Goal: Book appointment/travel/reservation

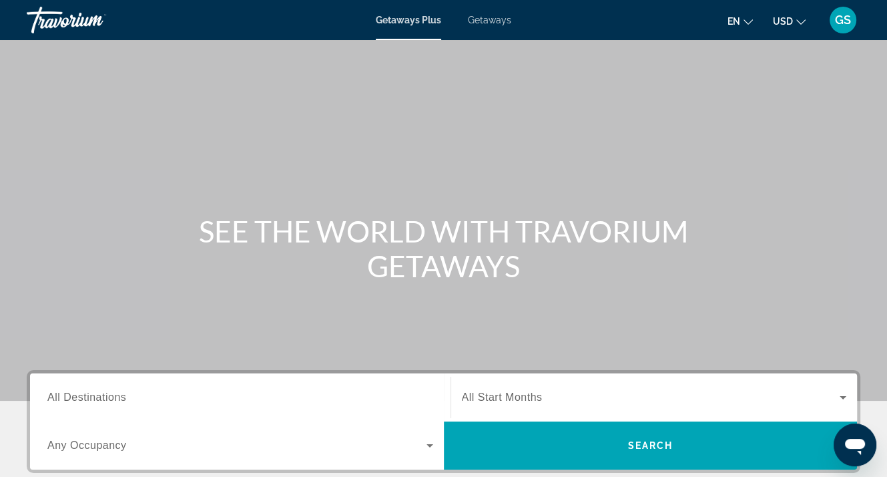
click at [489, 22] on span "Getaways" at bounding box center [489, 20] width 43 height 11
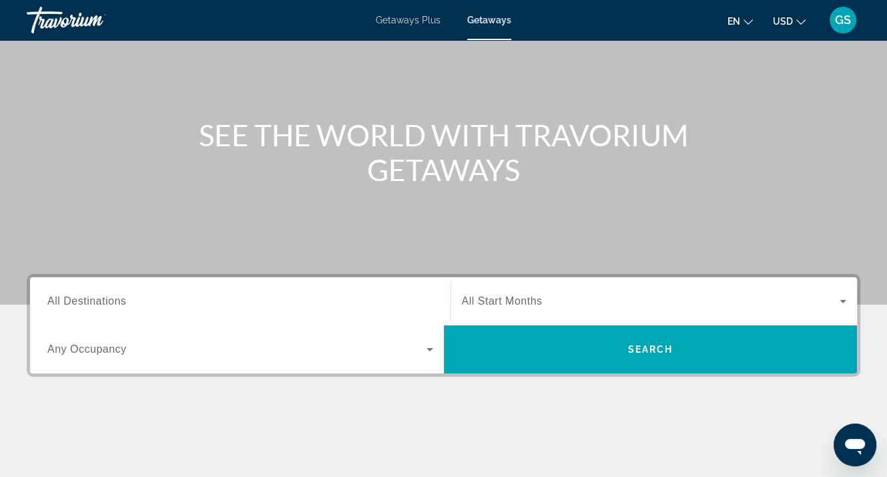
scroll to position [200, 0]
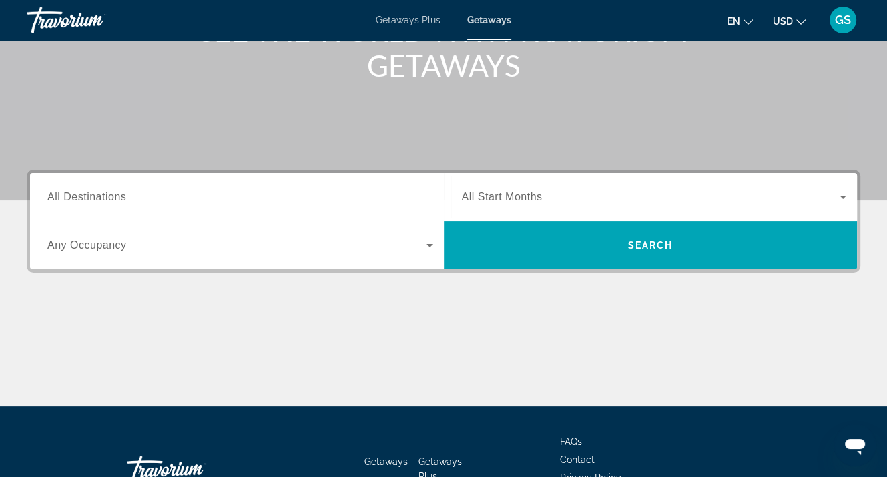
click at [81, 201] on span "All Destinations" at bounding box center [86, 196] width 79 height 11
click at [81, 201] on input "Destination All Destinations" at bounding box center [240, 198] width 386 height 16
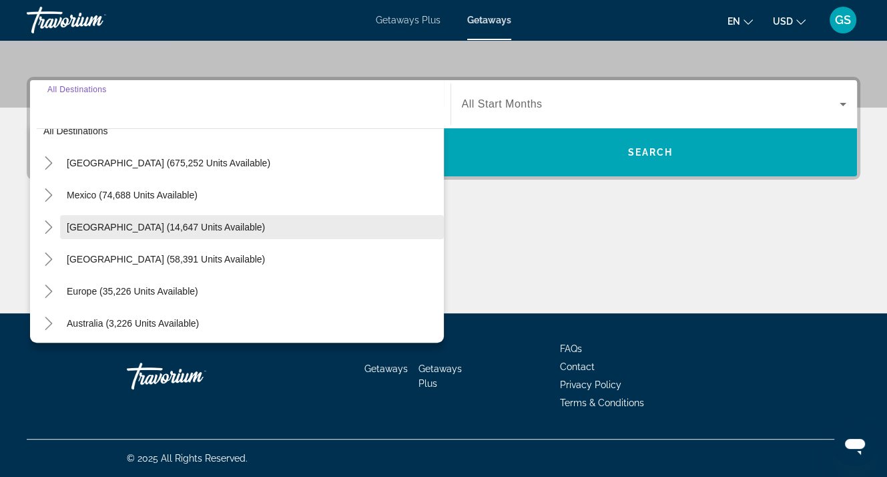
scroll to position [0, 0]
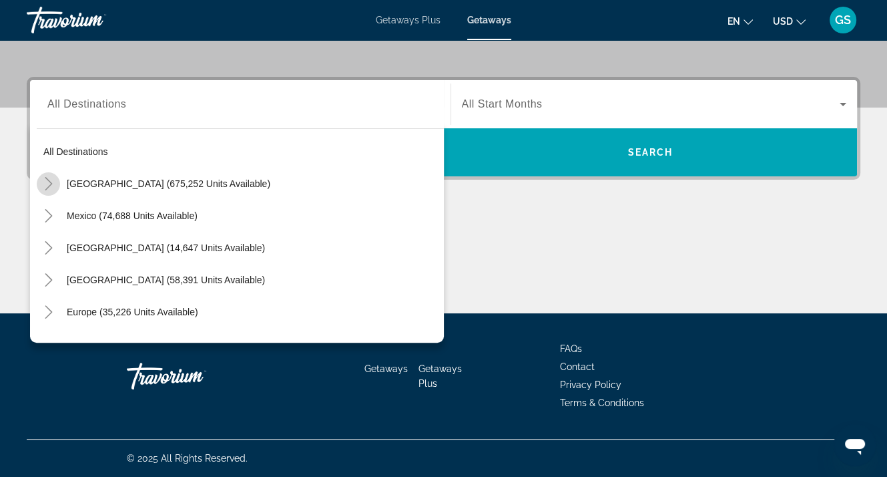
click at [47, 179] on icon "Toggle United States (675,252 units available)" at bounding box center [48, 183] width 13 height 13
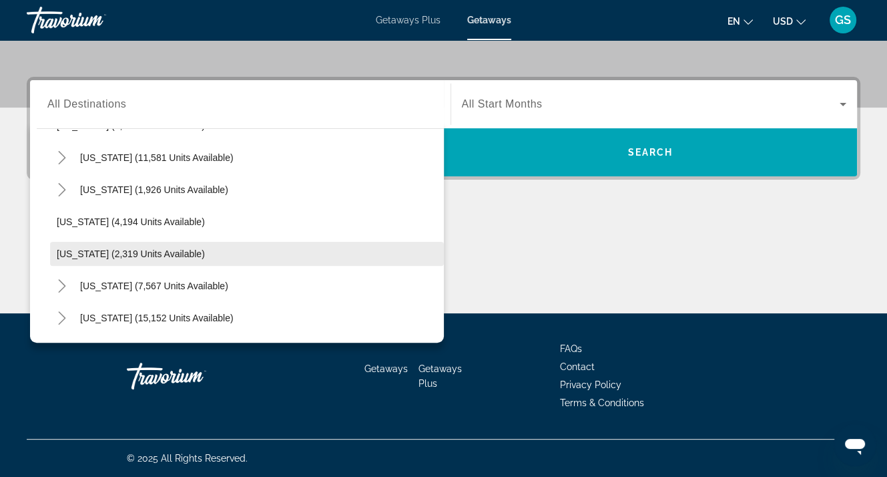
scroll to position [773, 0]
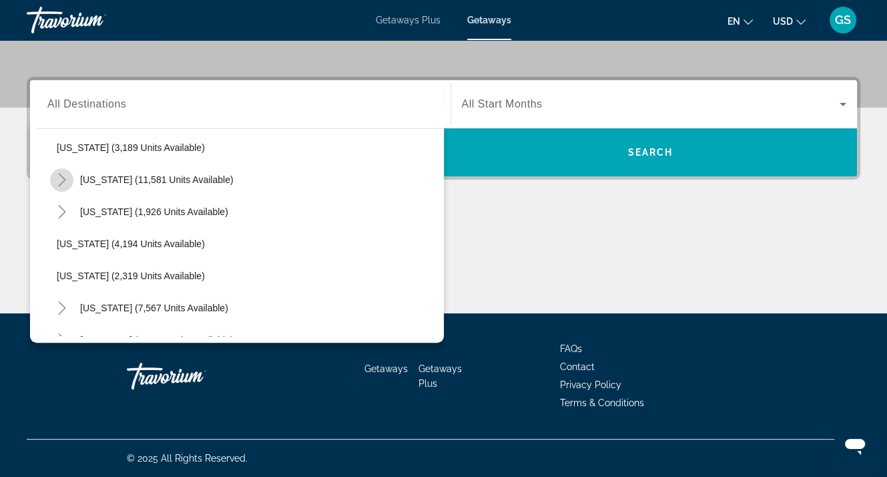
click at [61, 178] on icon "Toggle Nevada (11,581 units available)" at bounding box center [61, 179] width 13 height 13
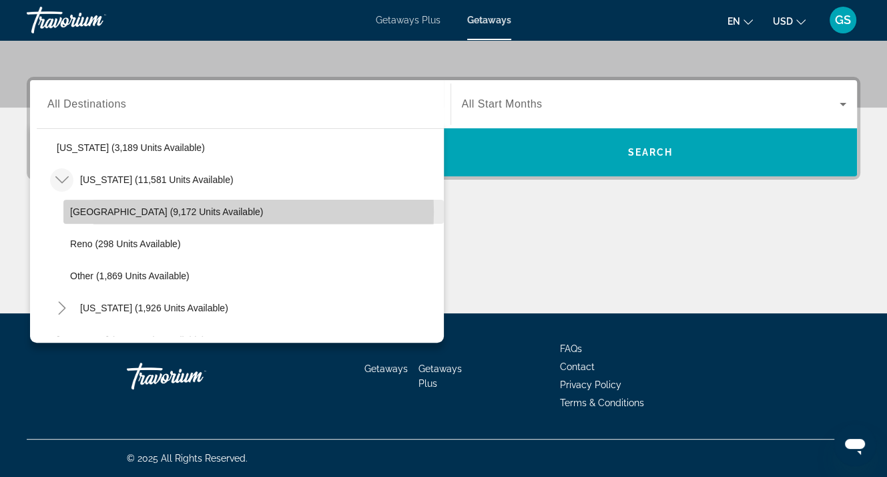
click at [93, 211] on span "[GEOGRAPHIC_DATA] (9,172 units available)" at bounding box center [166, 211] width 193 height 11
type input "**********"
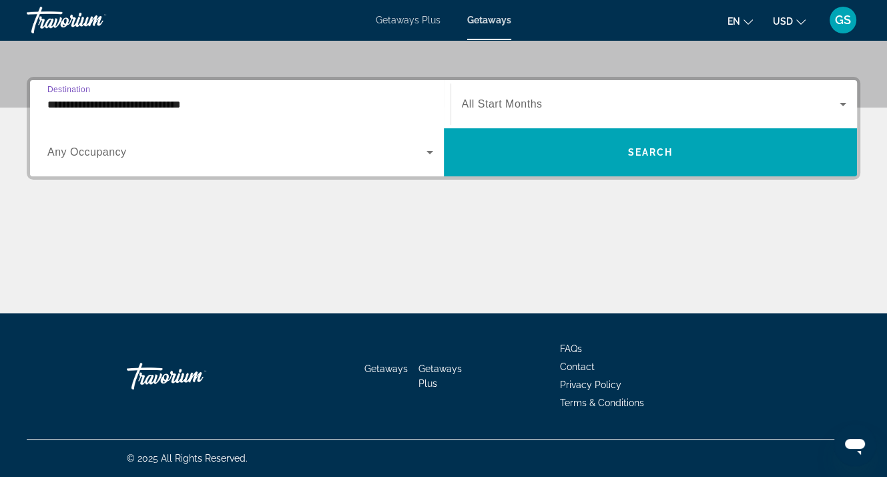
click at [106, 152] on span "Any Occupancy" at bounding box center [86, 151] width 79 height 11
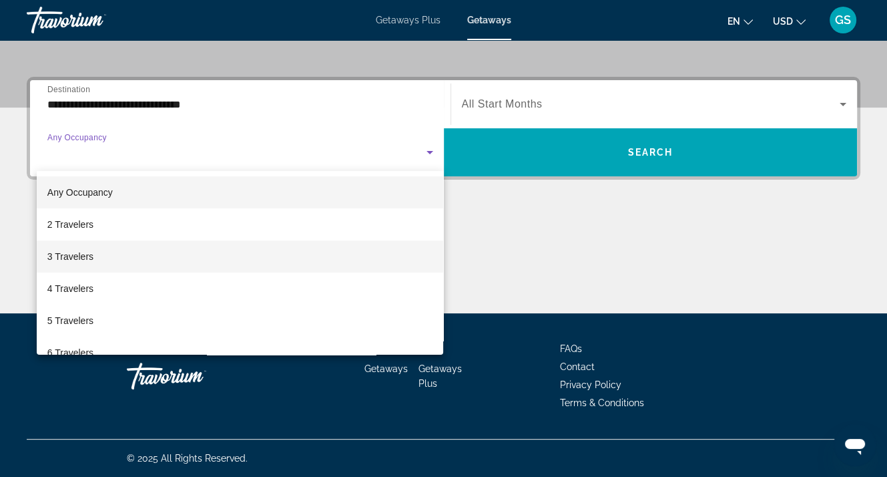
scroll to position [67, 0]
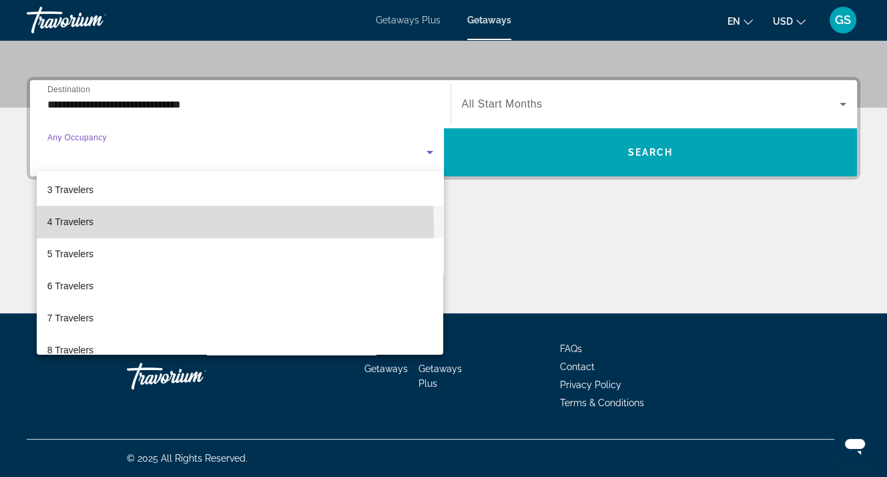
click at [96, 225] on mat-option "4 Travelers" at bounding box center [240, 222] width 407 height 32
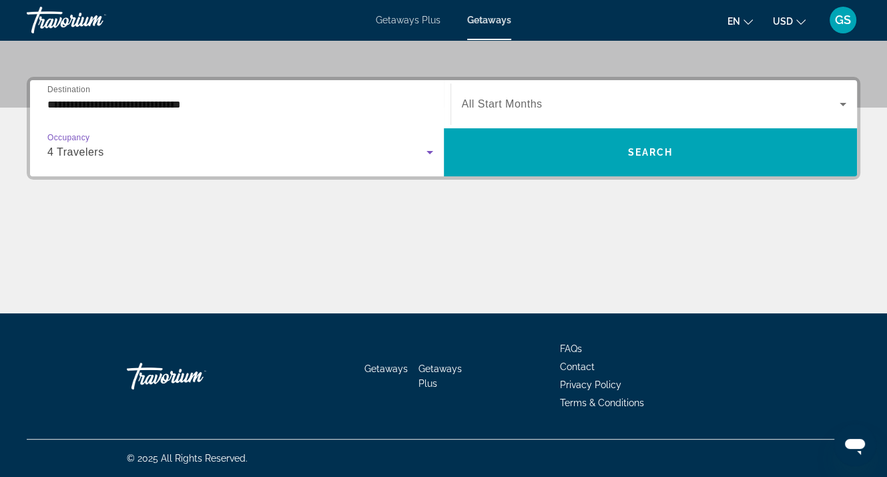
click at [843, 102] on icon "Search widget" at bounding box center [843, 104] width 16 height 16
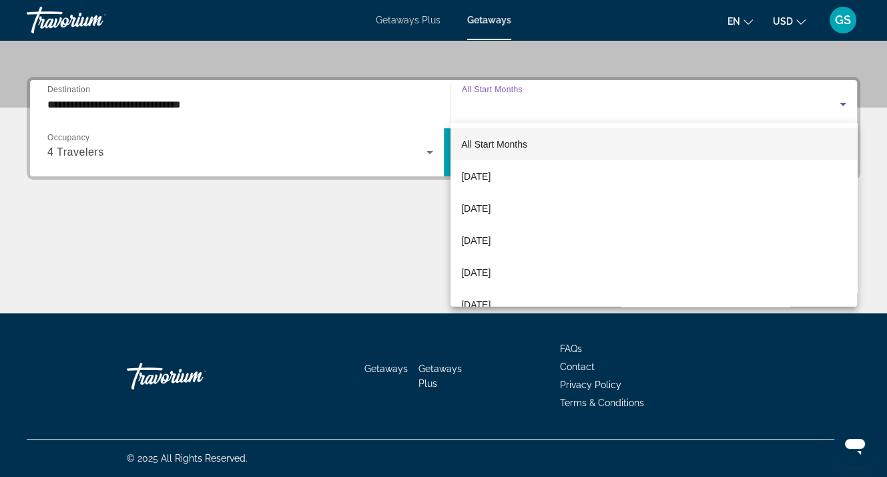
click at [845, 99] on div at bounding box center [443, 238] width 887 height 477
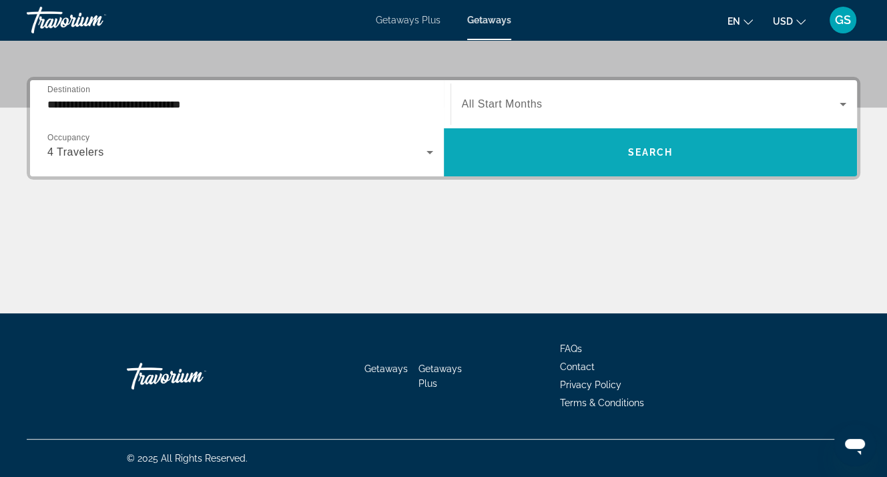
click at [659, 151] on span "Search" at bounding box center [650, 152] width 45 height 11
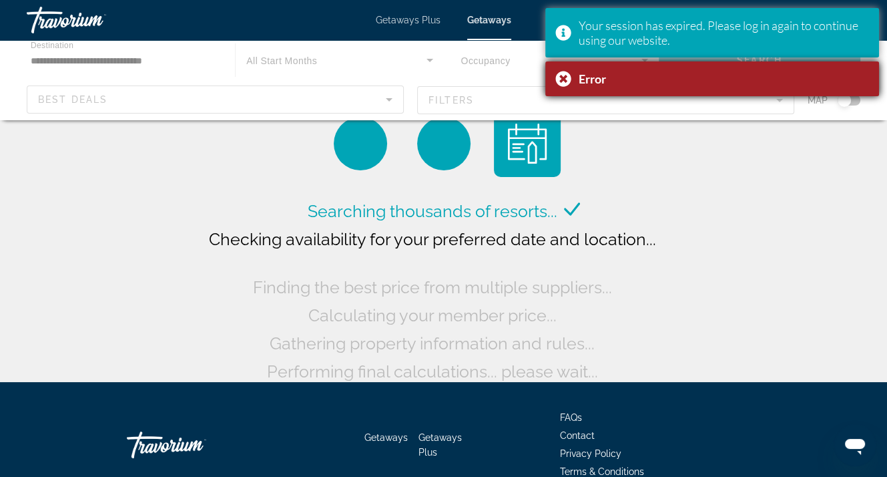
click at [828, 22] on div "Your session has expired. Please log in again to continue using our website." at bounding box center [724, 32] width 290 height 29
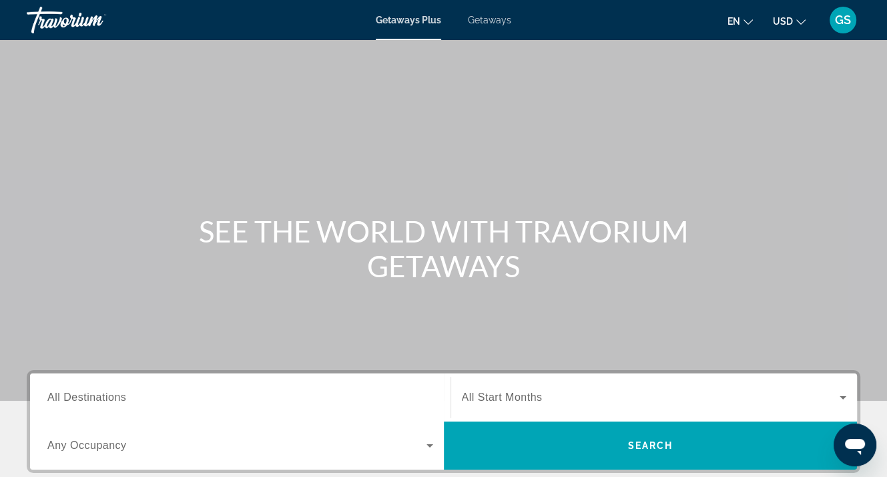
click at [79, 395] on span "All Destinations" at bounding box center [86, 396] width 79 height 11
click at [79, 395] on input "Destination All Destinations" at bounding box center [240, 398] width 386 height 16
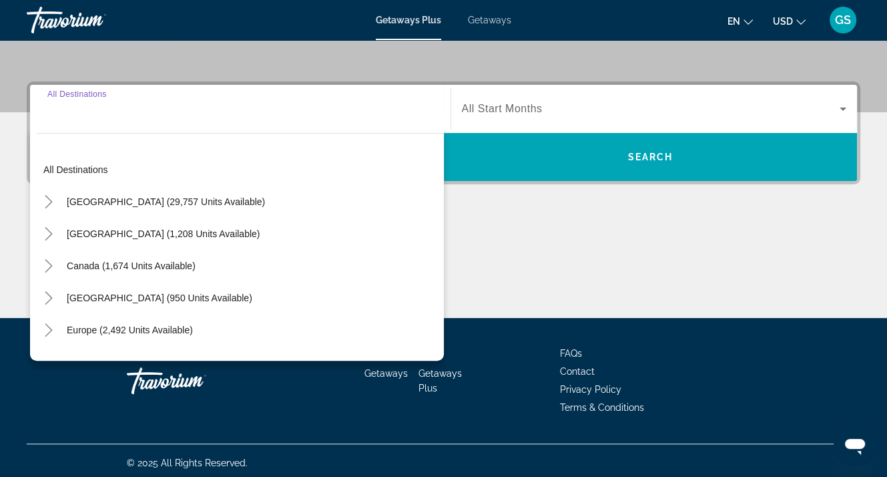
scroll to position [293, 0]
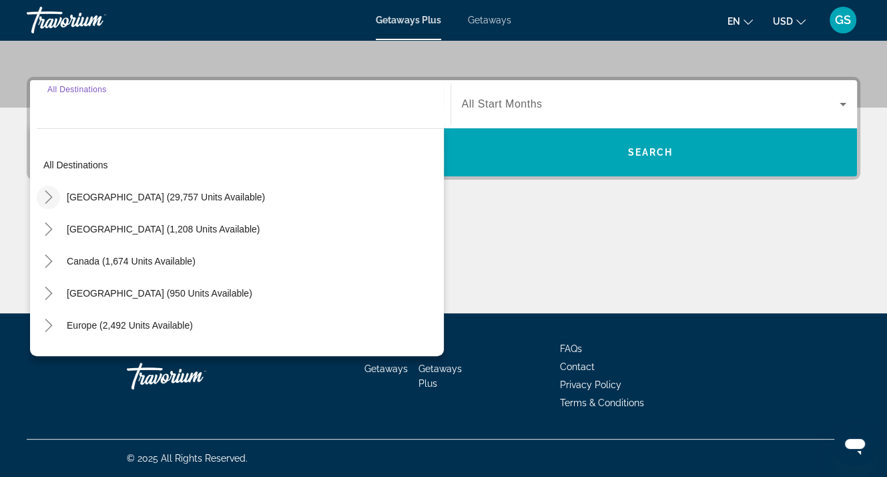
click at [45, 193] on icon "Toggle United States (29,757 units available)" at bounding box center [48, 196] width 13 height 13
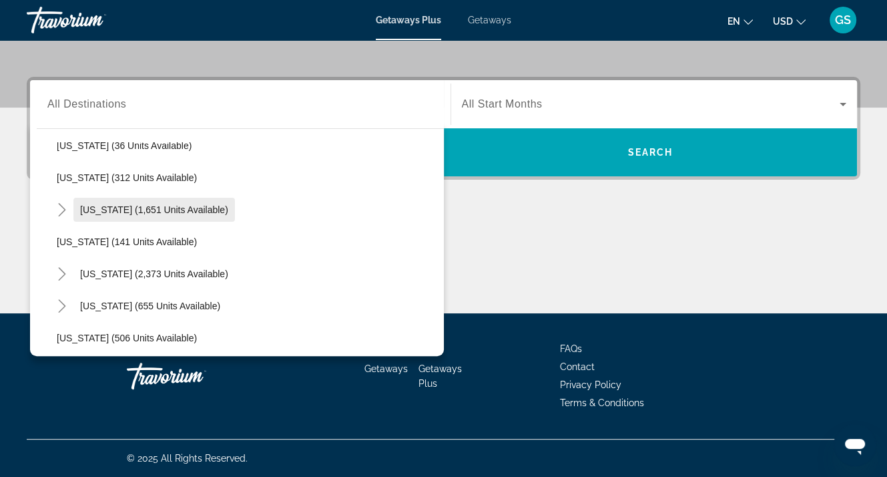
scroll to position [573, 0]
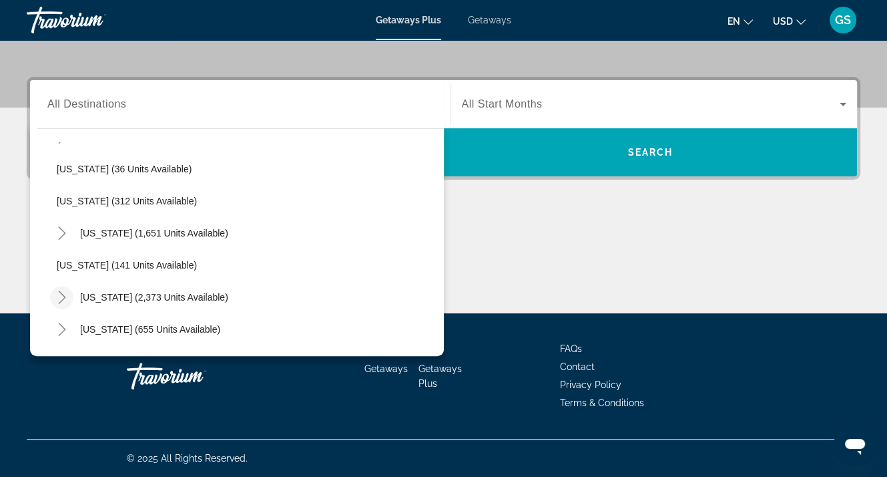
click at [63, 295] on icon "Toggle Nevada (2,373 units available)" at bounding box center [61, 296] width 7 height 13
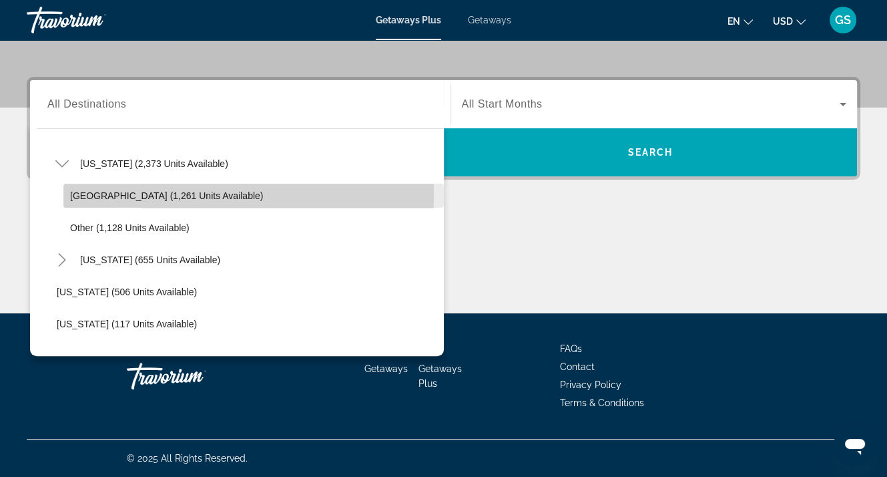
click at [118, 192] on span "Las Vegas (1,261 units available)" at bounding box center [166, 195] width 193 height 11
type input "**********"
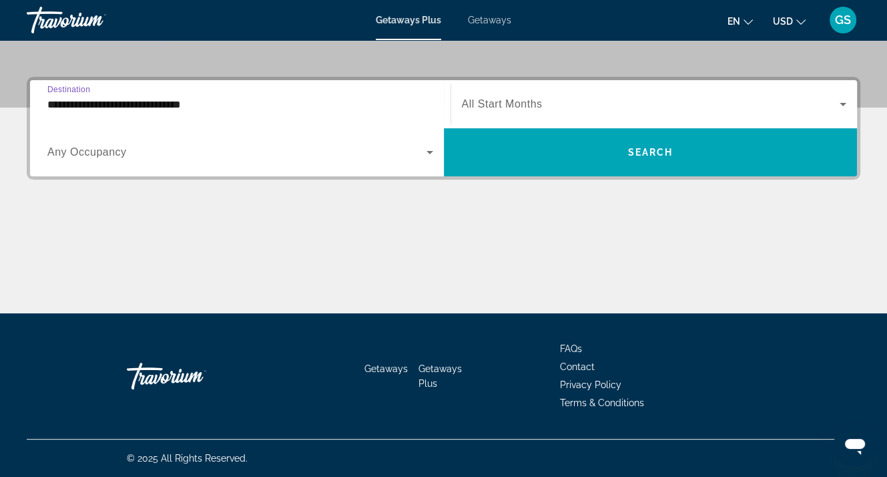
click at [106, 148] on span "Any Occupancy" at bounding box center [86, 151] width 79 height 11
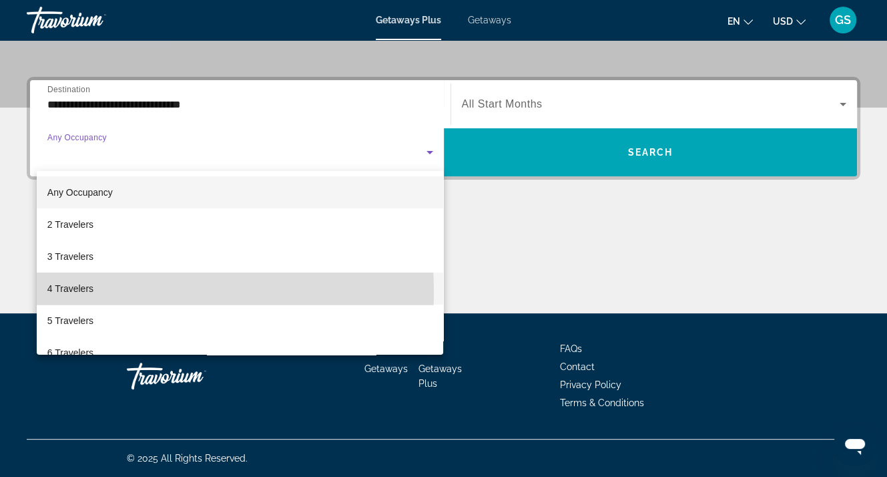
click at [99, 292] on mat-option "4 Travelers" at bounding box center [240, 288] width 407 height 32
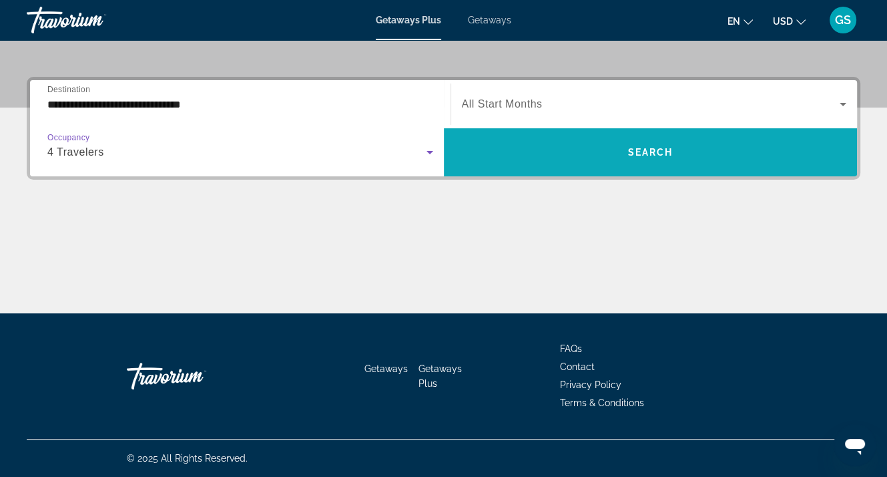
click at [676, 154] on span "Search widget" at bounding box center [651, 152] width 414 height 32
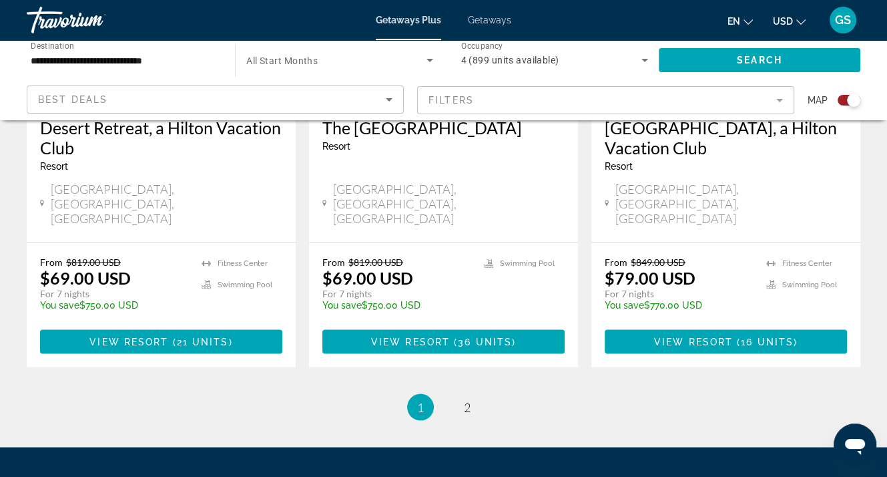
scroll to position [2203, 0]
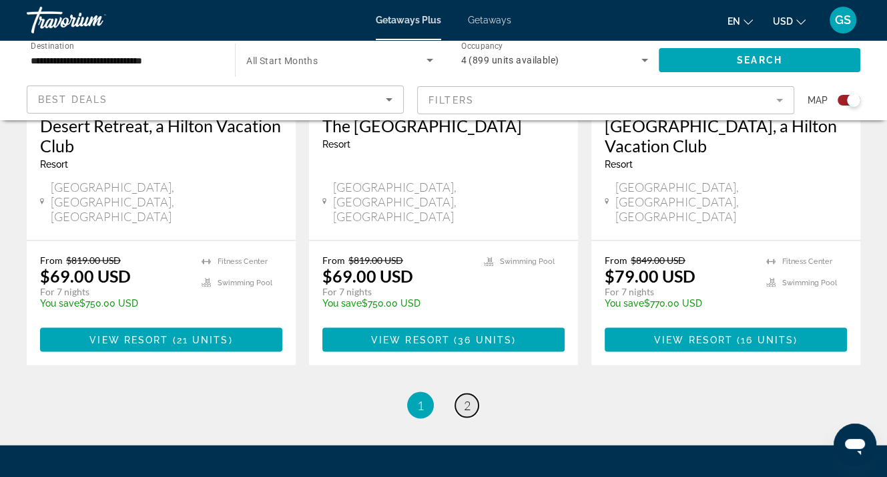
click at [460, 393] on link "page 2" at bounding box center [466, 404] width 23 height 23
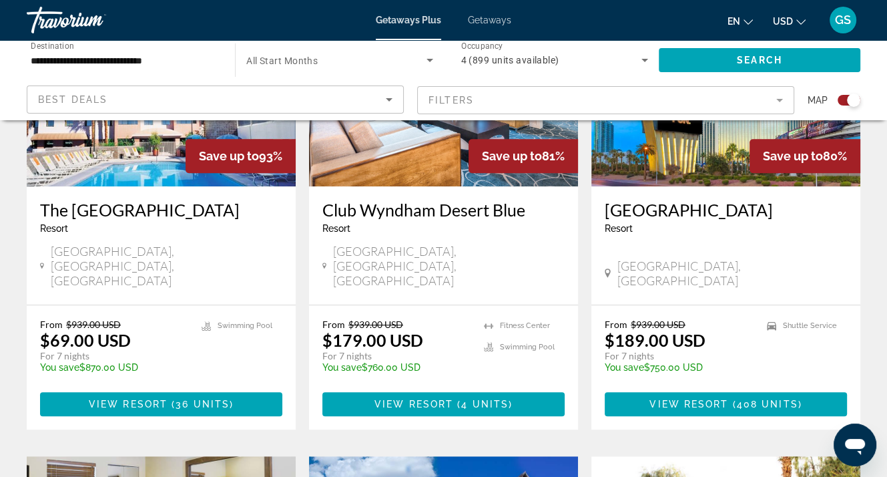
scroll to position [541, 0]
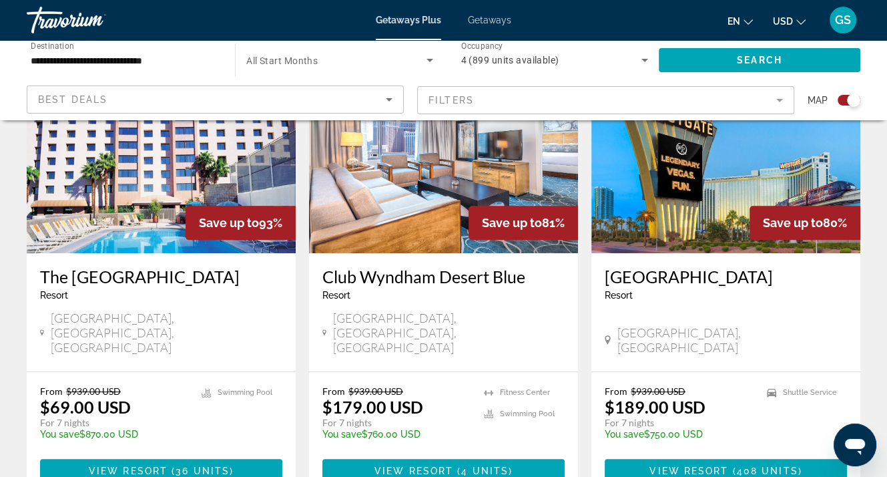
click at [440, 276] on h3 "Club Wyndham Desert Blue" at bounding box center [443, 276] width 242 height 20
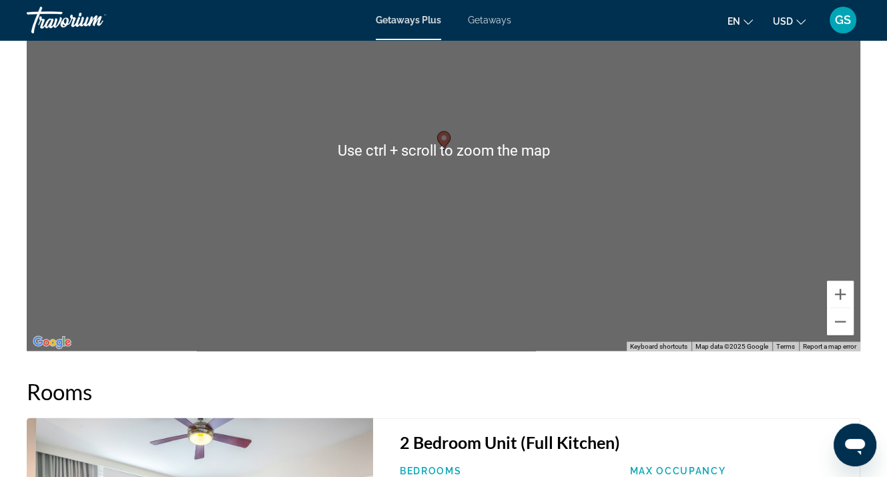
scroll to position [2203, 0]
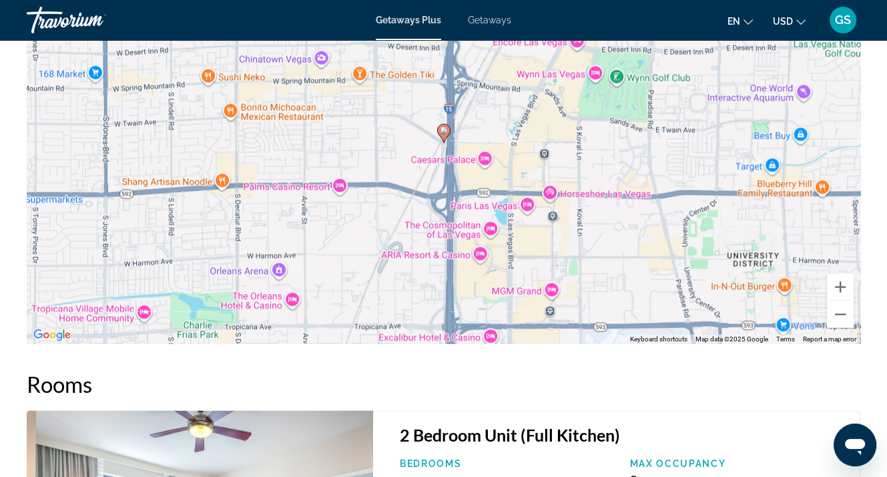
click at [572, 380] on h2 "Rooms" at bounding box center [444, 383] width 834 height 27
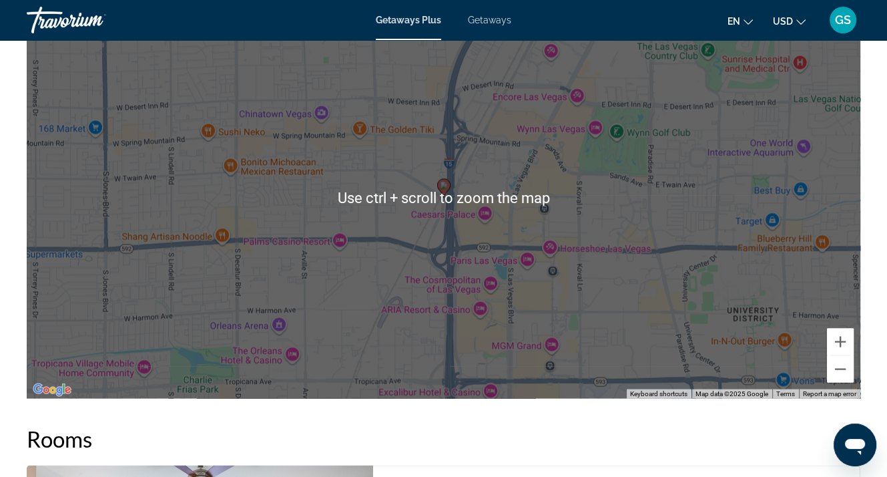
scroll to position [2136, 0]
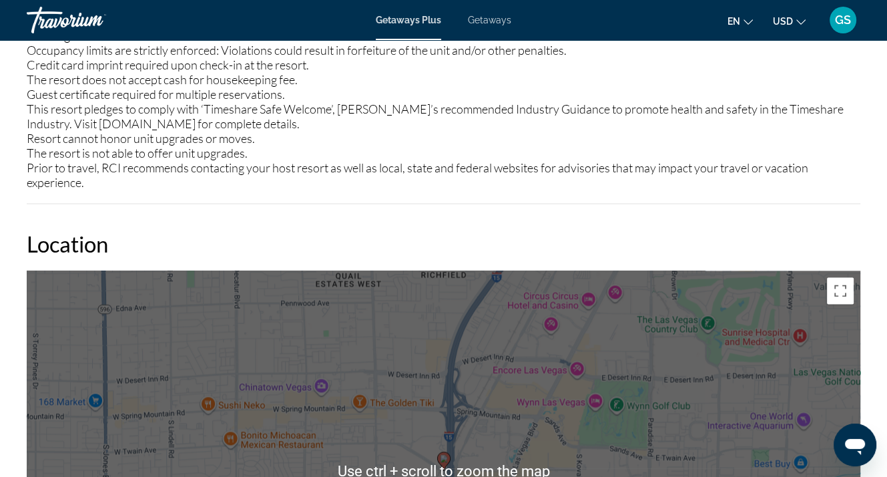
scroll to position [1869, 0]
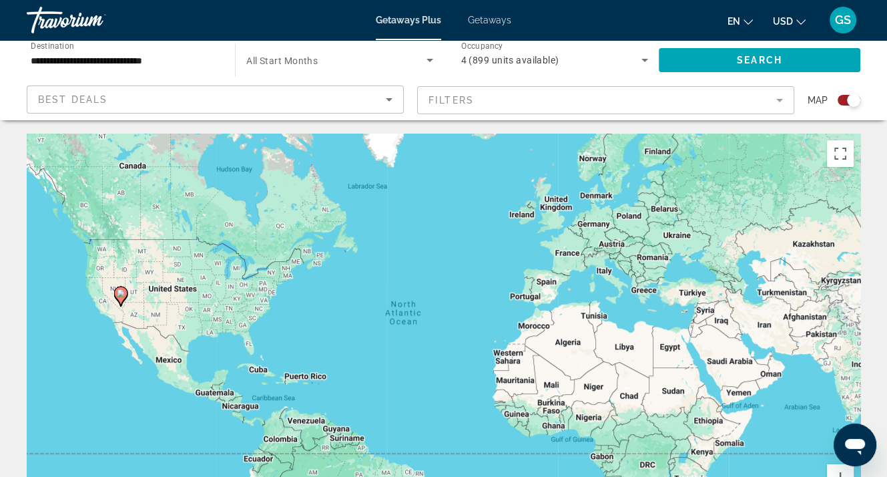
click at [126, 299] on gmp-advanced-marker "Main content" at bounding box center [120, 296] width 13 height 20
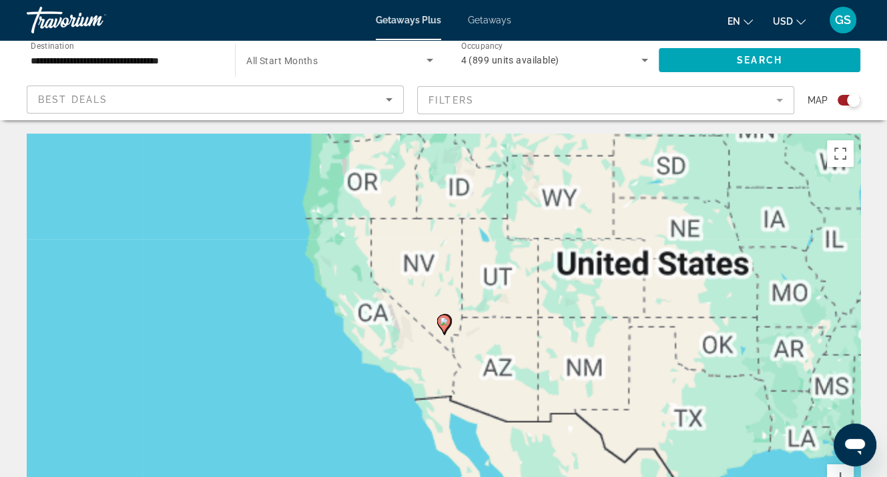
click at [447, 324] on g "Main content" at bounding box center [443, 323] width 13 height 19
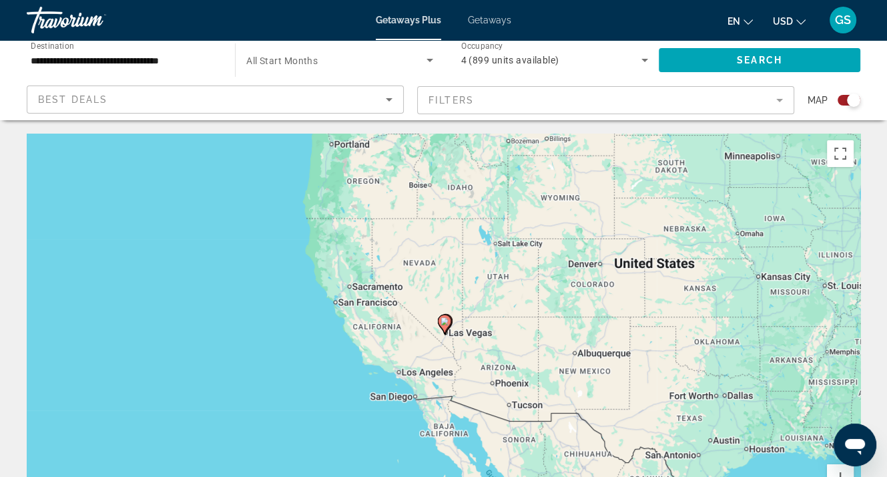
click at [449, 325] on gmp-advanced-marker "Main content" at bounding box center [444, 324] width 13 height 20
type input "**********"
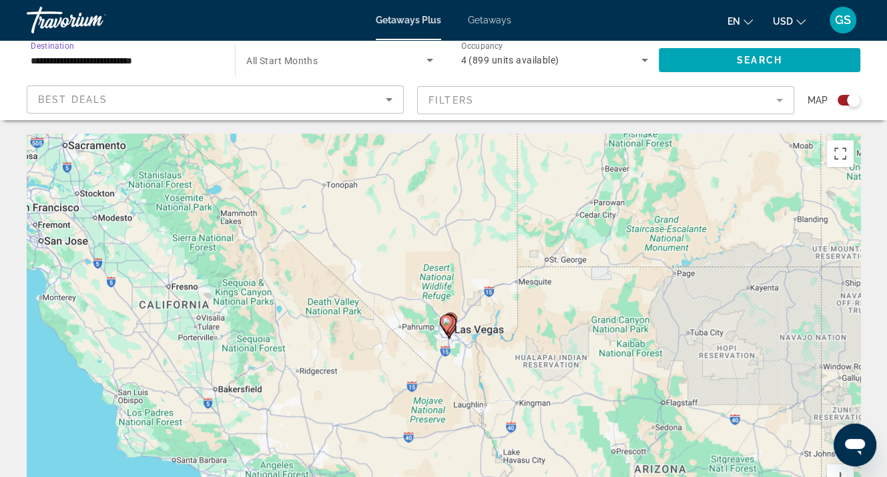
click at [108, 65] on input "**********" at bounding box center [124, 61] width 187 height 16
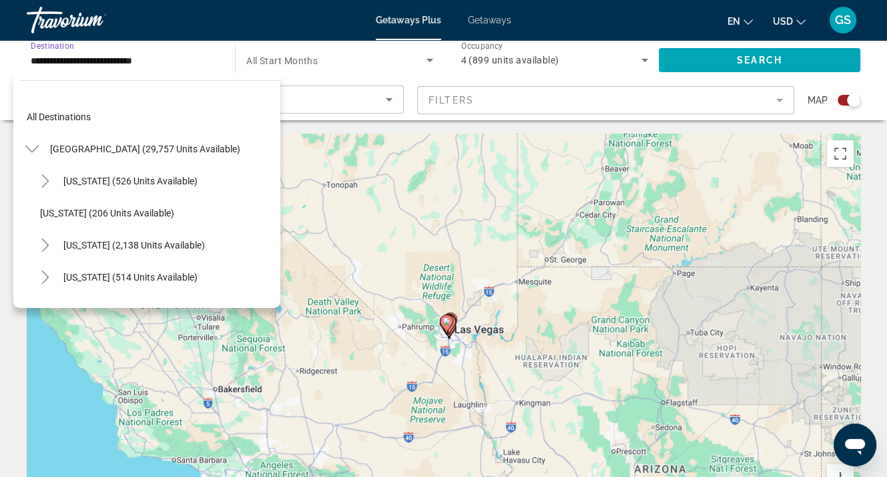
scroll to position [624, 0]
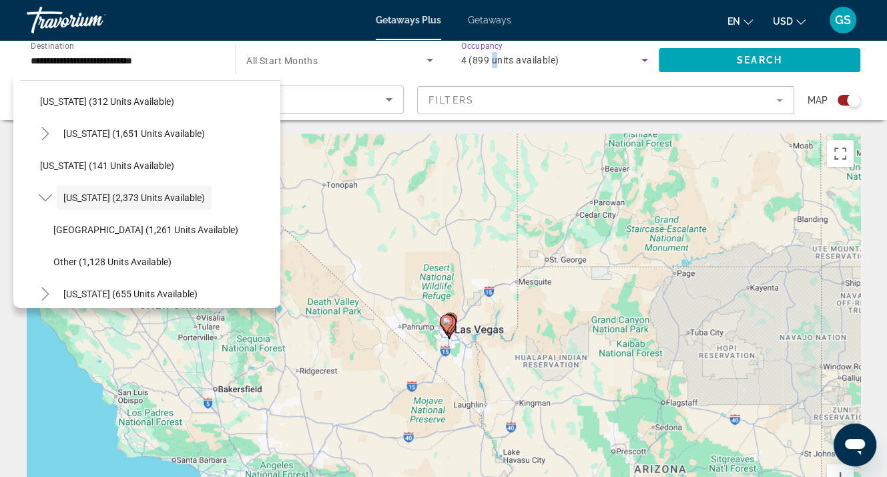
click at [494, 62] on span "4 (899 units available)" at bounding box center [510, 60] width 98 height 11
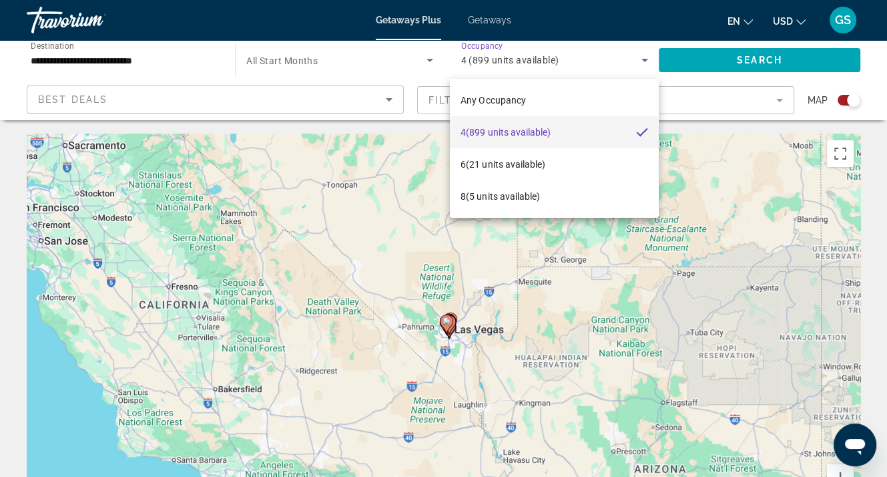
click at [754, 57] on div at bounding box center [443, 238] width 887 height 477
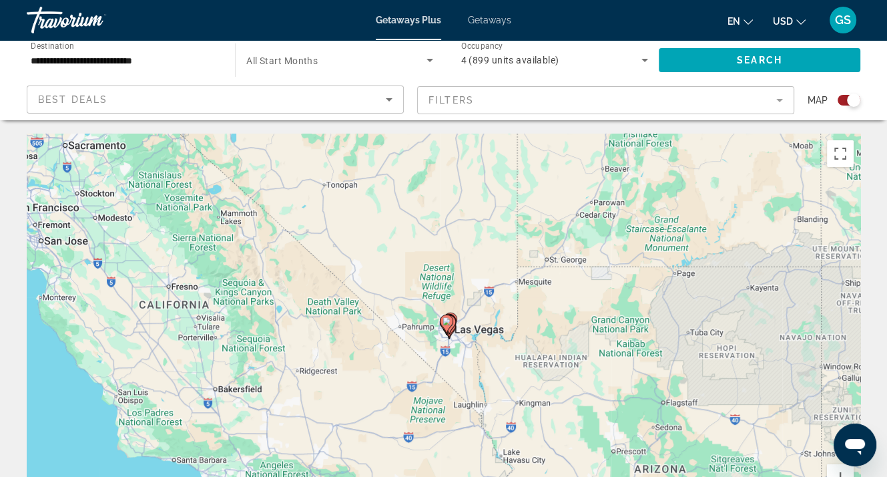
click at [115, 96] on div "Best Deals" at bounding box center [212, 99] width 348 height 16
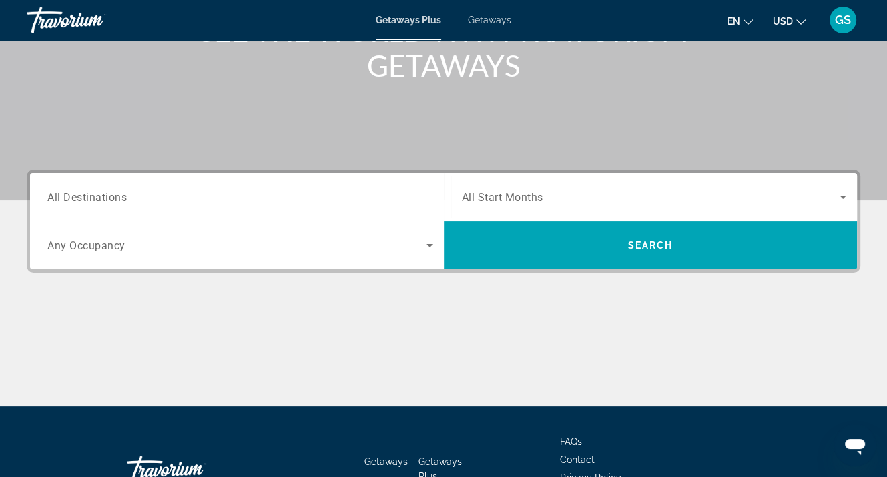
click at [101, 198] on span "All Destinations" at bounding box center [86, 196] width 79 height 13
click at [101, 198] on input "Destination All Destinations" at bounding box center [240, 198] width 386 height 16
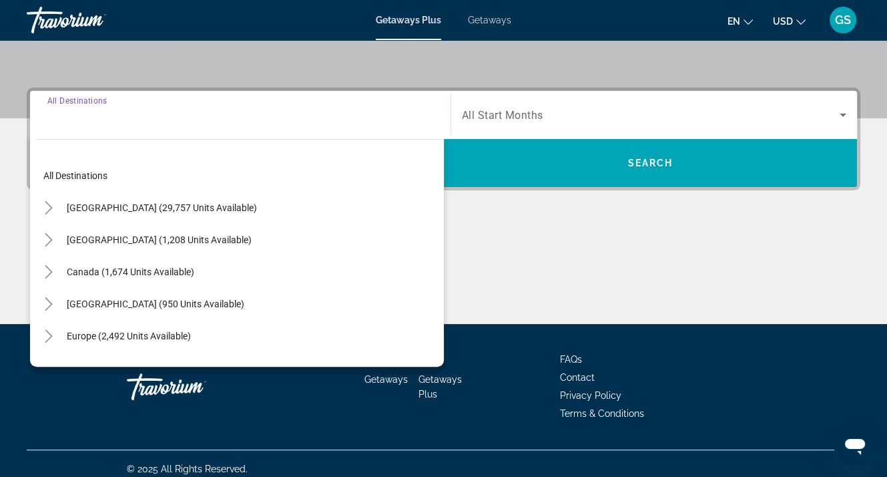
scroll to position [293, 0]
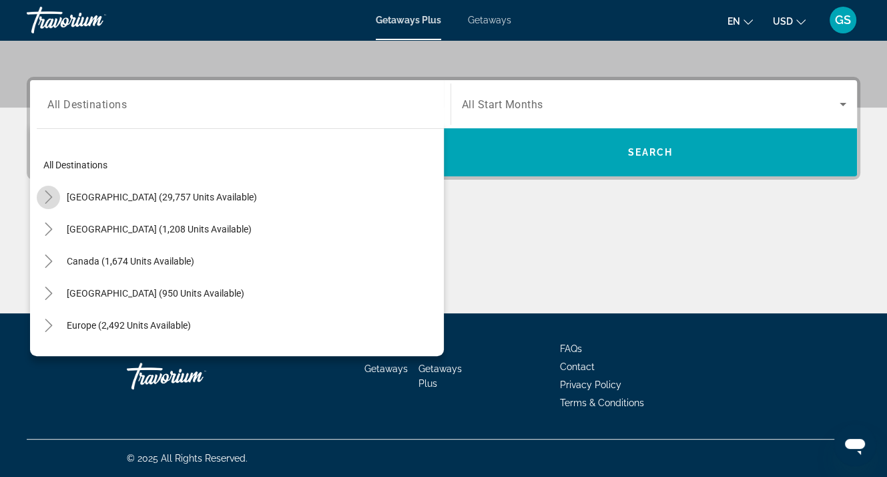
click at [53, 192] on icon "Toggle United States (29,757 units available)" at bounding box center [48, 196] width 13 height 13
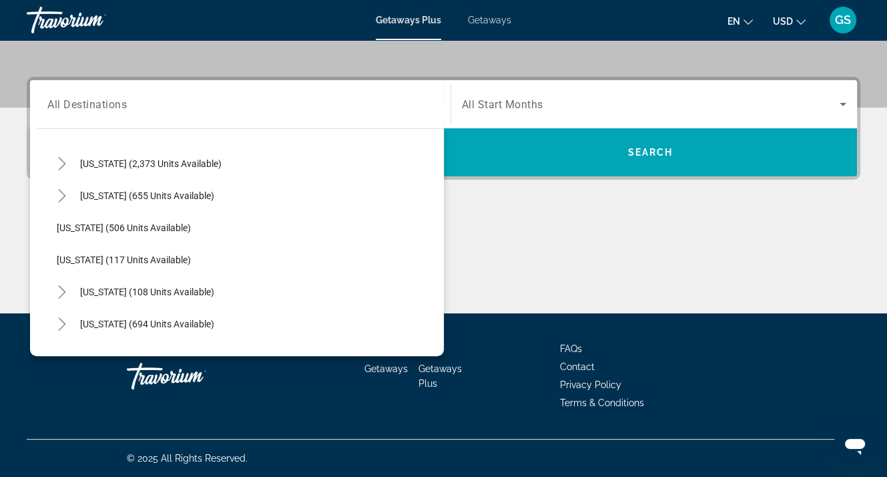
scroll to position [640, 0]
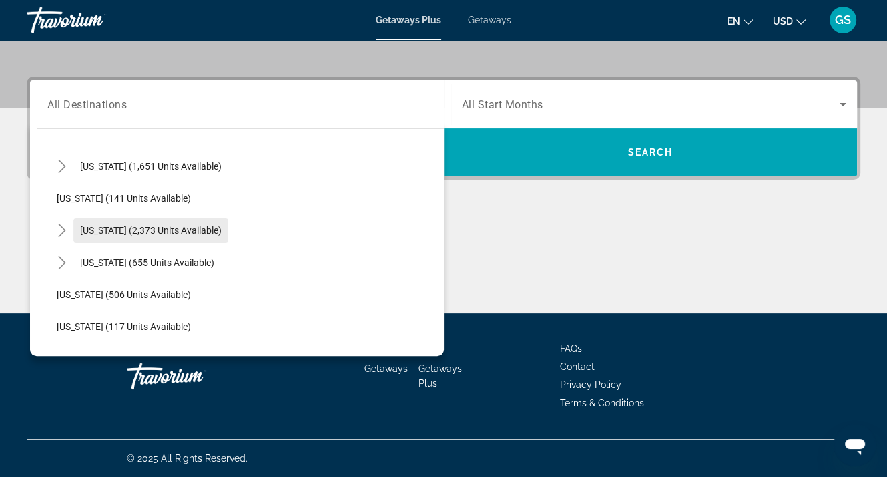
click at [139, 230] on span "Nevada (2,373 units available)" at bounding box center [151, 230] width 142 height 11
type input "**********"
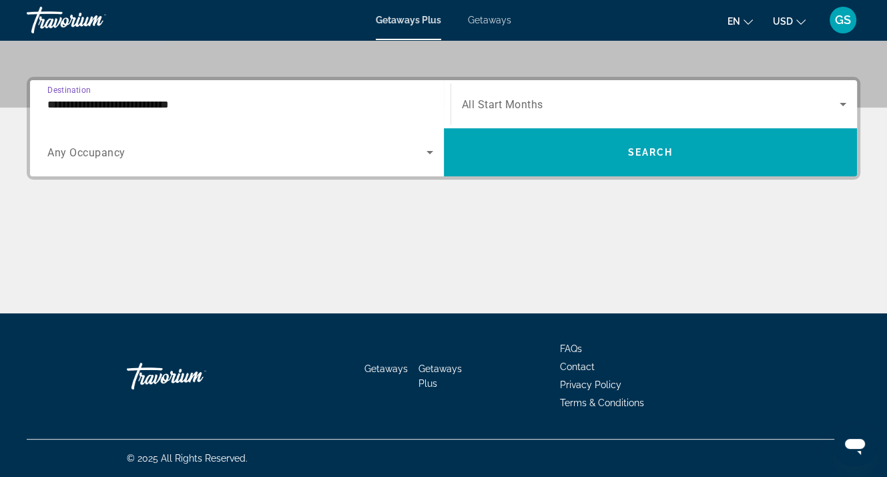
click at [85, 153] on span "Any Occupancy" at bounding box center [86, 152] width 78 height 13
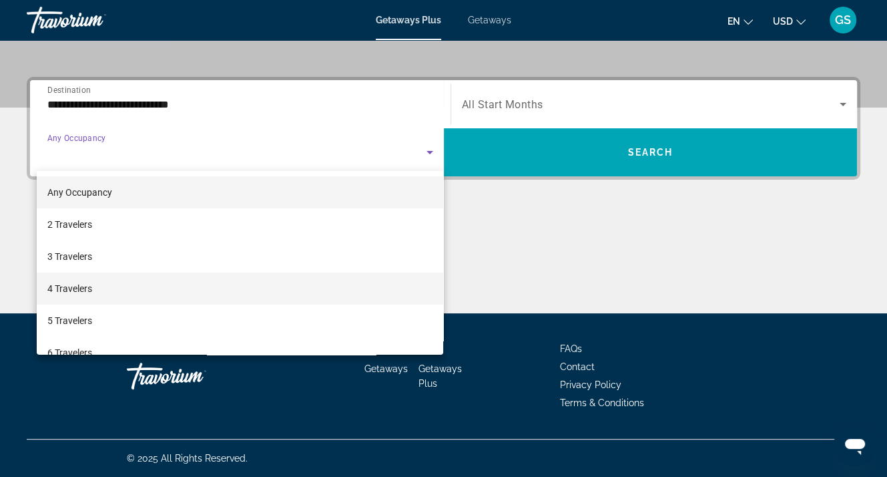
click at [77, 291] on span "4 Travelers" at bounding box center [69, 288] width 45 height 16
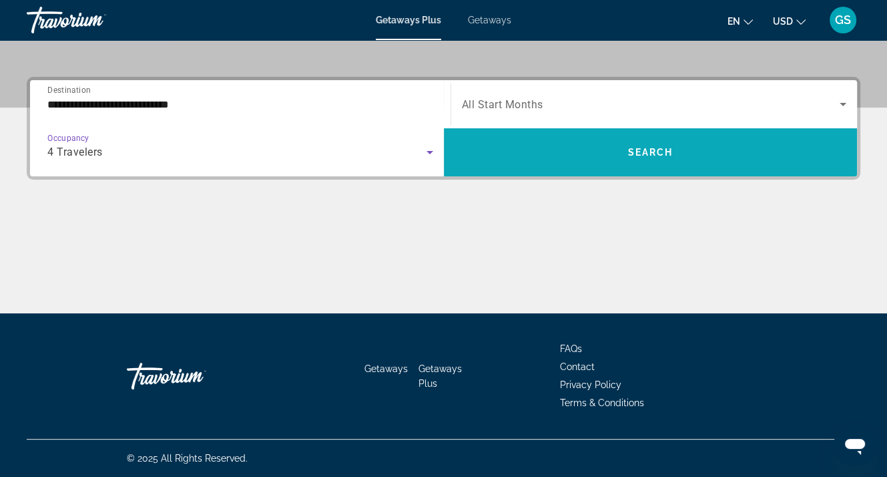
click at [686, 150] on span "Search widget" at bounding box center [651, 152] width 414 height 32
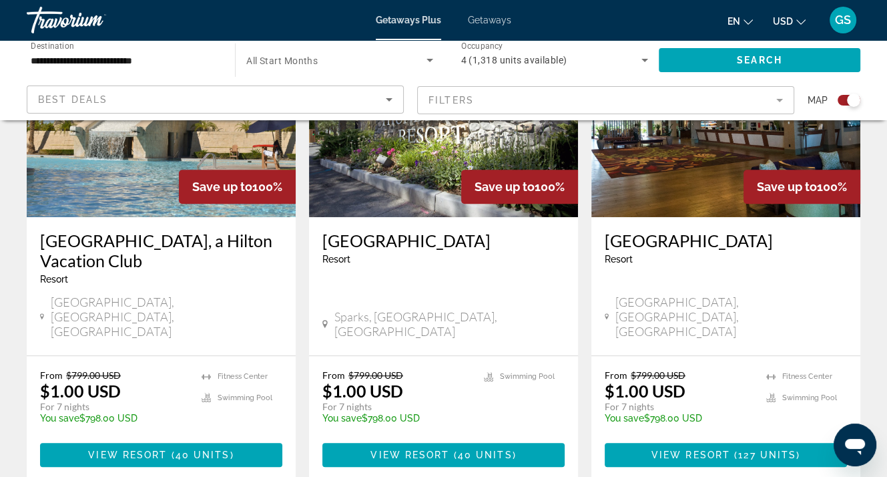
scroll to position [601, 0]
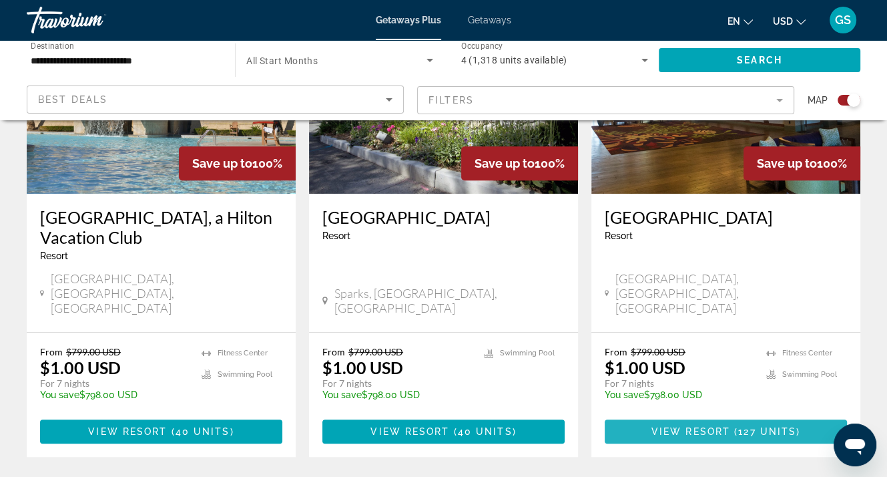
click at [702, 426] on span "View Resort" at bounding box center [691, 431] width 79 height 11
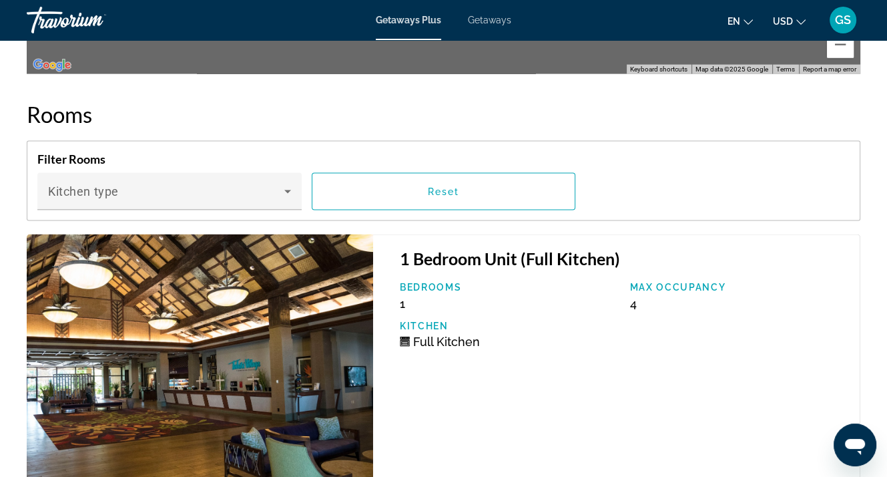
scroll to position [2537, 0]
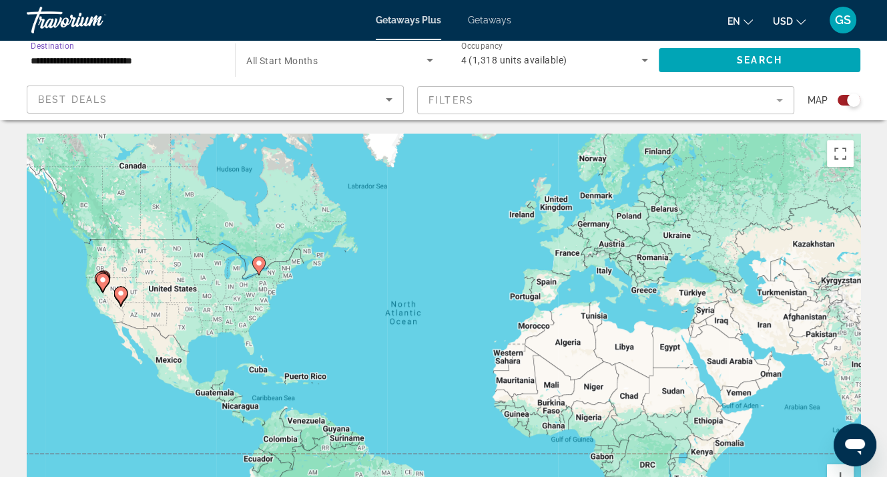
click at [124, 57] on input "**********" at bounding box center [124, 61] width 187 height 16
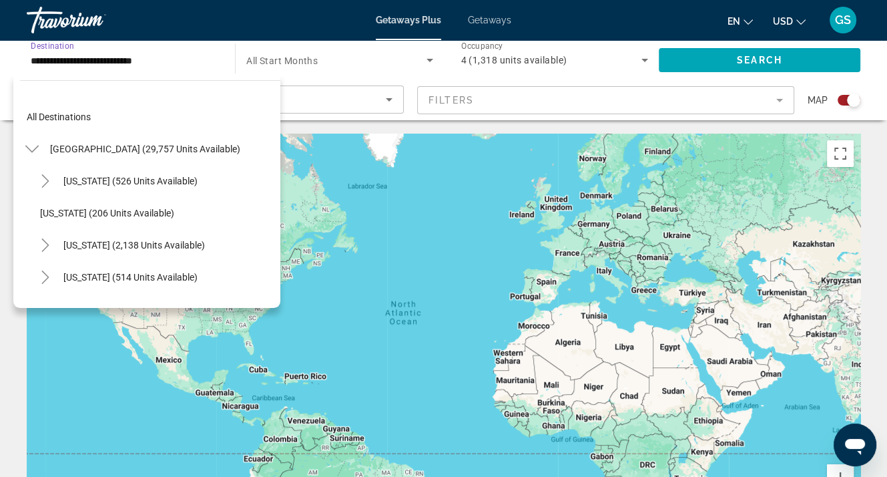
scroll to position [624, 0]
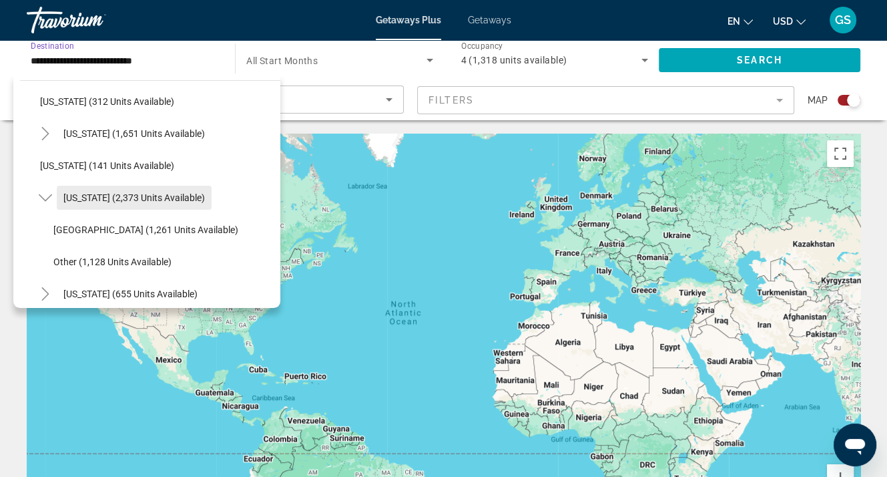
click at [126, 195] on span "Nevada (2,373 units available)" at bounding box center [134, 197] width 142 height 11
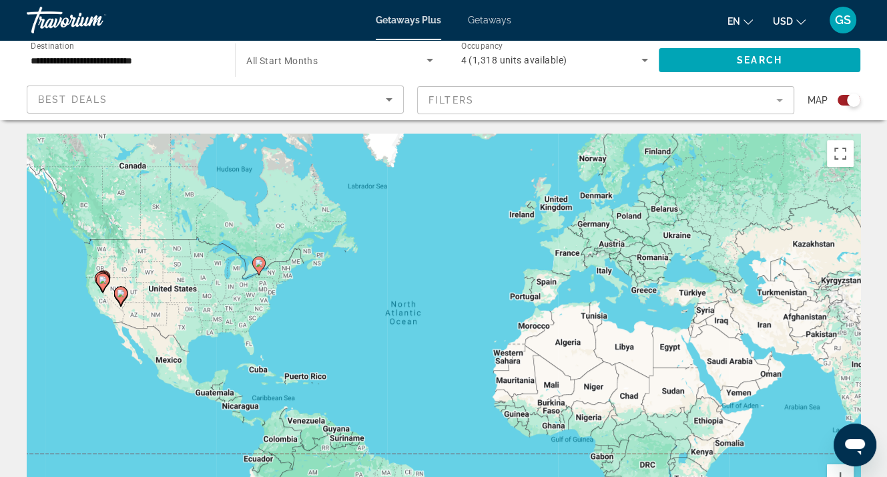
click at [284, 61] on span "All Start Months" at bounding box center [281, 60] width 71 height 11
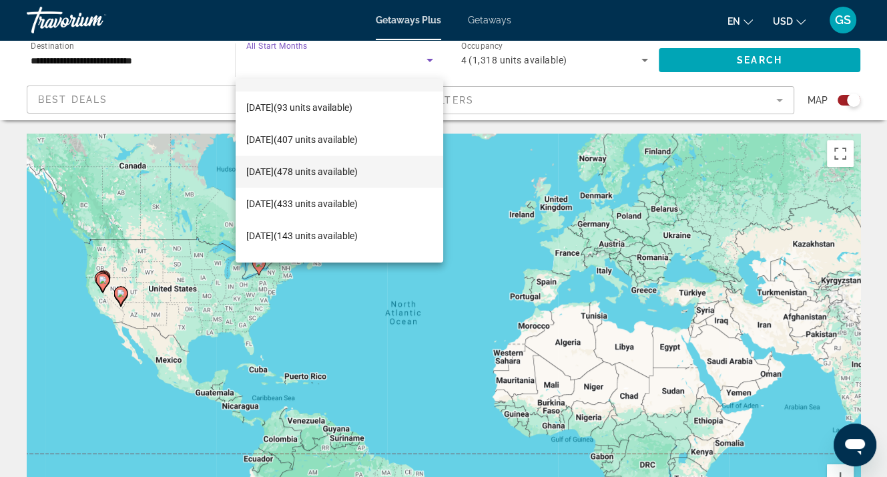
scroll to position [67, 0]
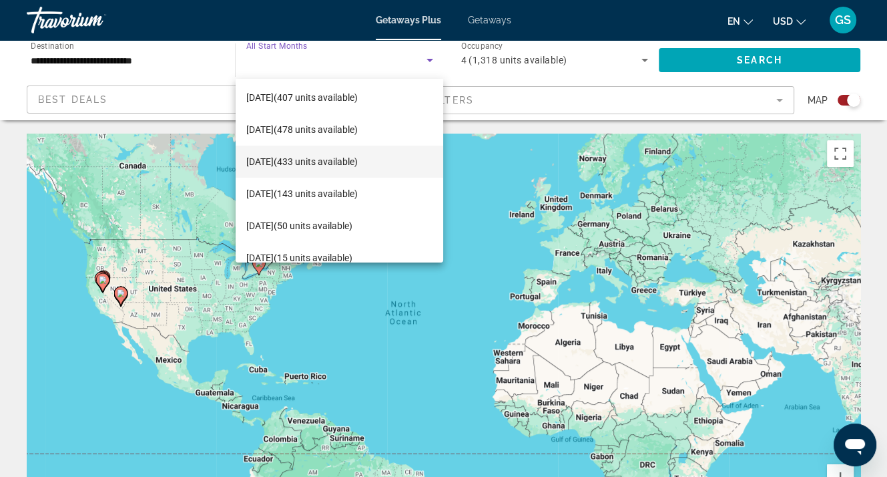
click at [282, 158] on span "December 2025 (433 units available)" at bounding box center [301, 162] width 111 height 16
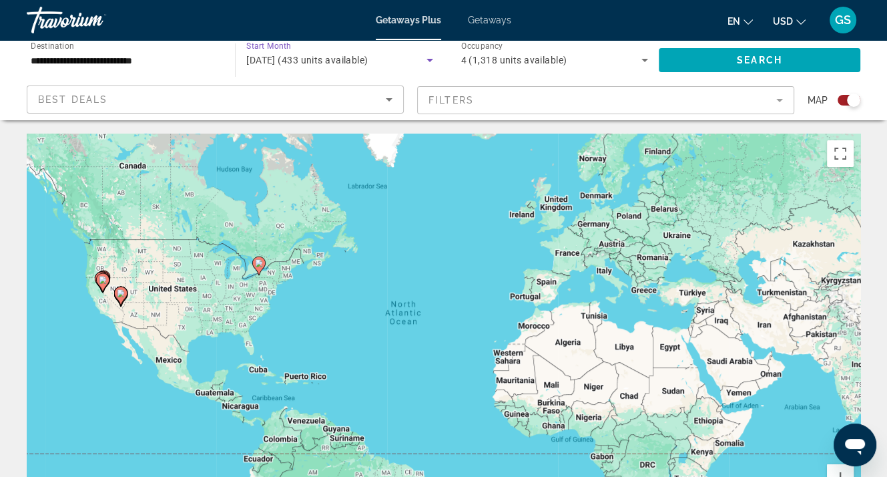
click at [511, 61] on span "4 (1,318 units available)" at bounding box center [514, 60] width 106 height 11
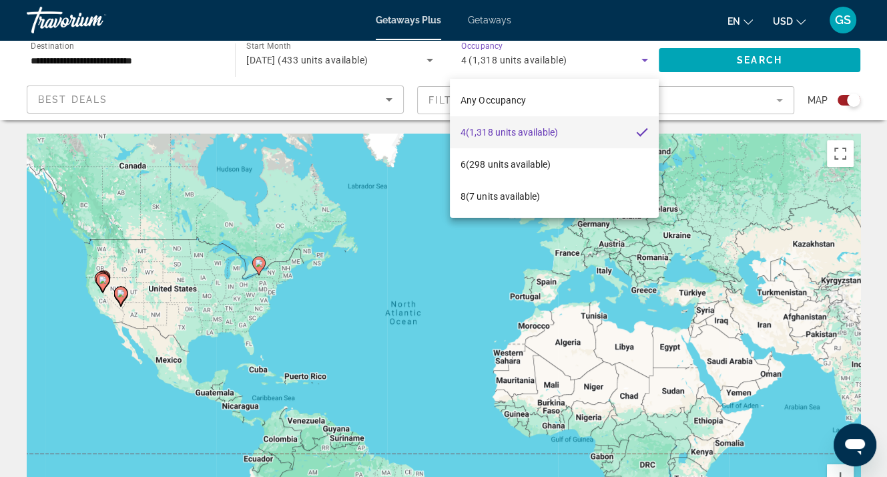
click at [769, 59] on div at bounding box center [443, 238] width 887 height 477
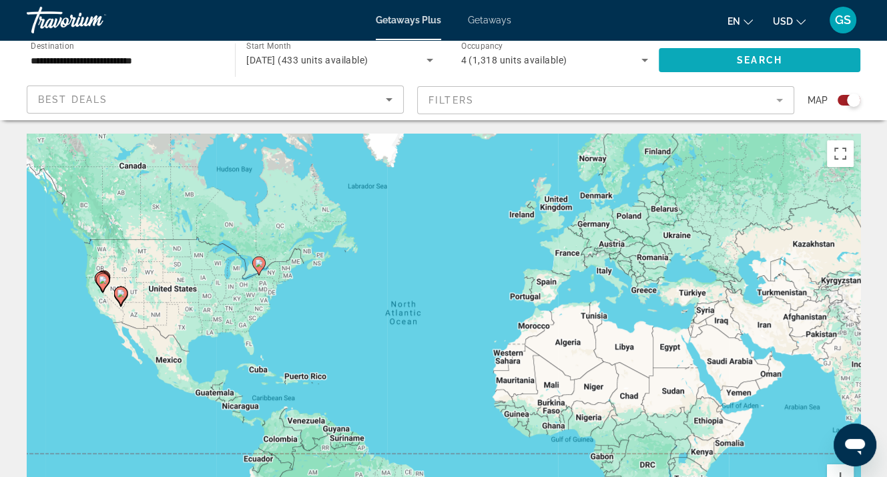
click at [742, 59] on span "Search" at bounding box center [759, 60] width 45 height 11
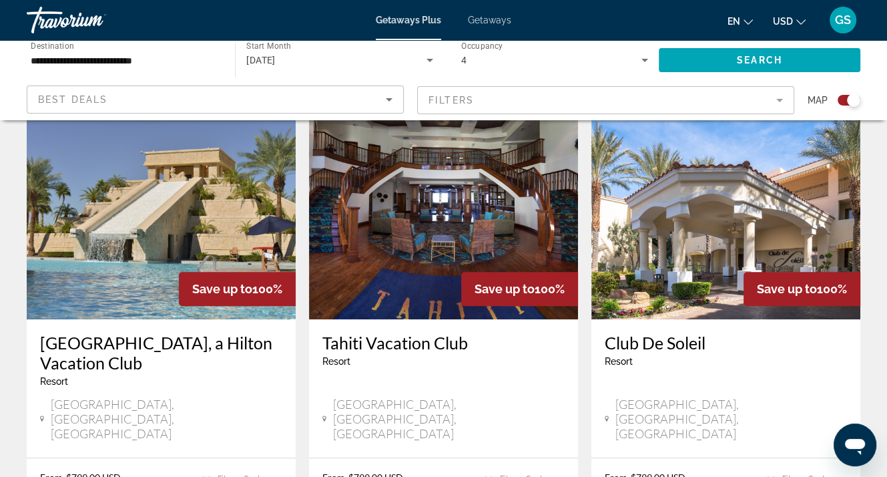
scroll to position [1068, 0]
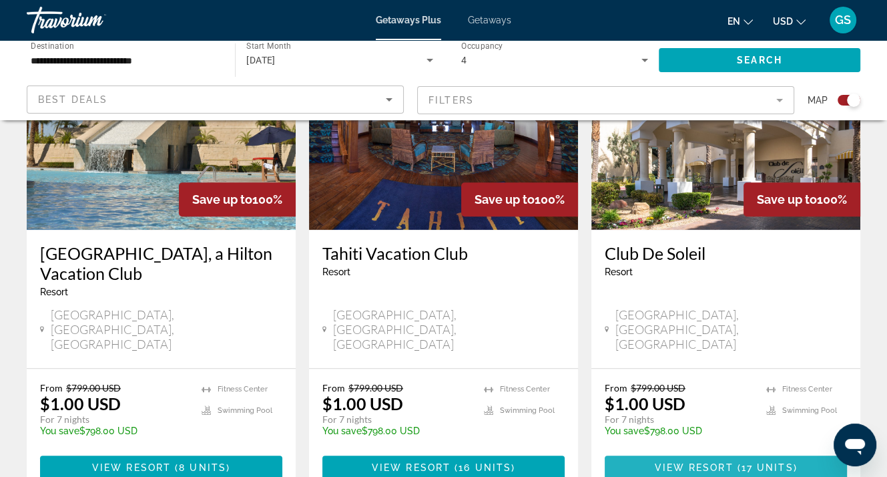
click at [724, 462] on span "View Resort" at bounding box center [693, 467] width 79 height 11
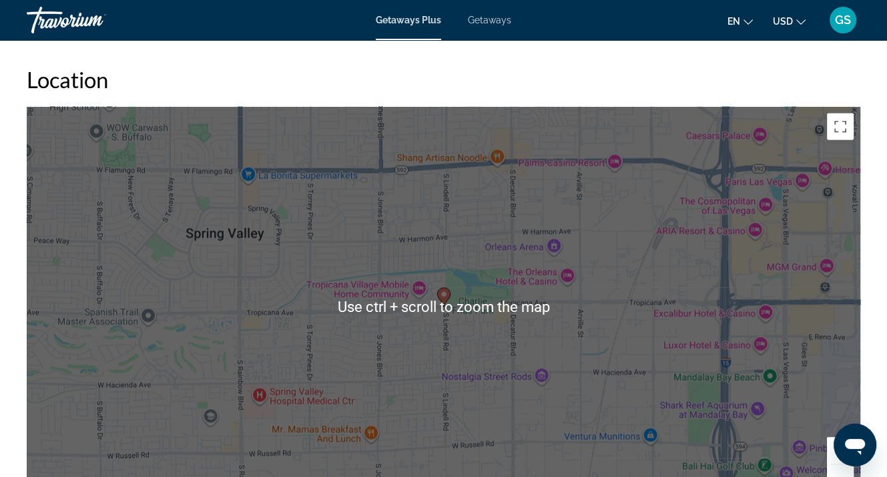
scroll to position [2136, 0]
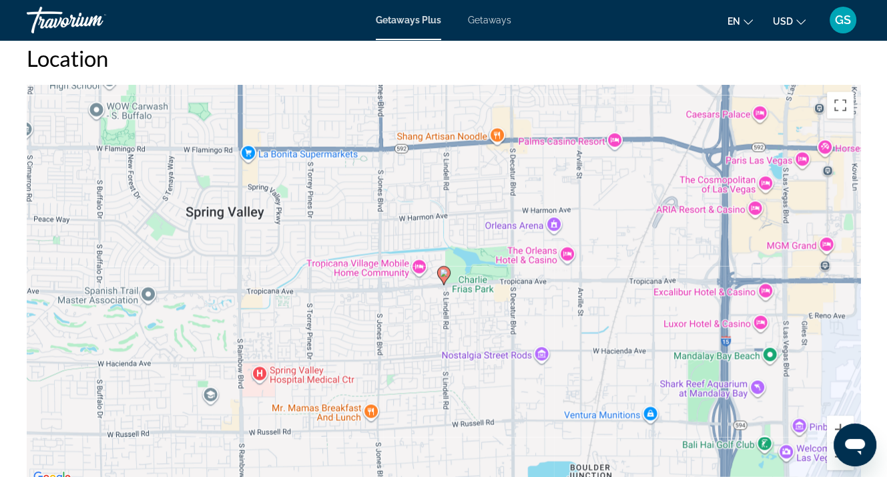
click at [491, 280] on div "To activate drag with keyboard, press Alt + Enter. Once in keyboard drag state,…" at bounding box center [444, 285] width 834 height 401
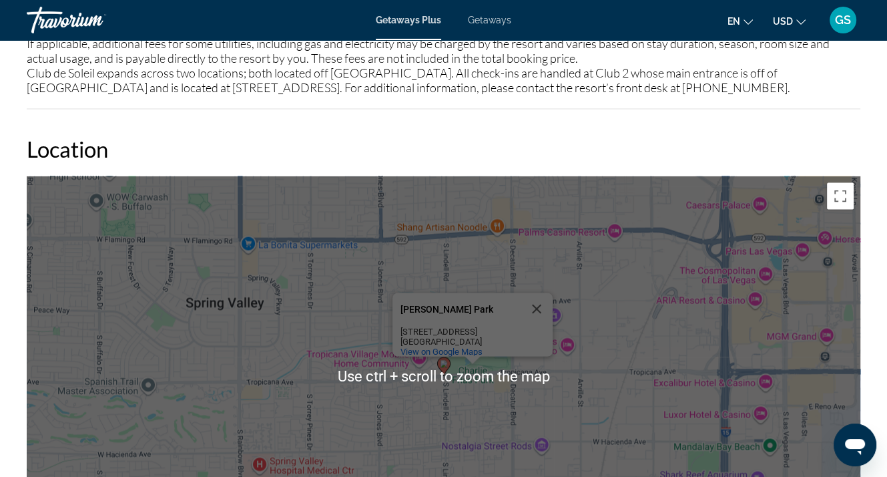
scroll to position [2003, 0]
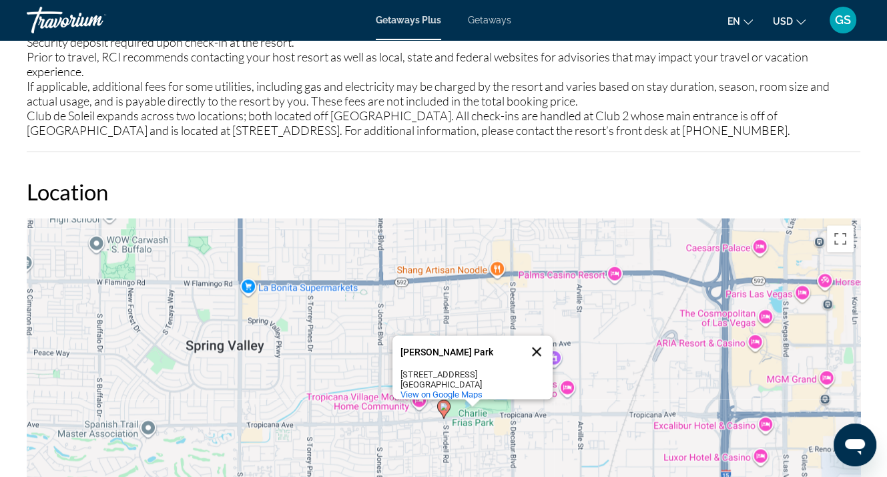
click at [537, 335] on button "Close" at bounding box center [537, 351] width 32 height 32
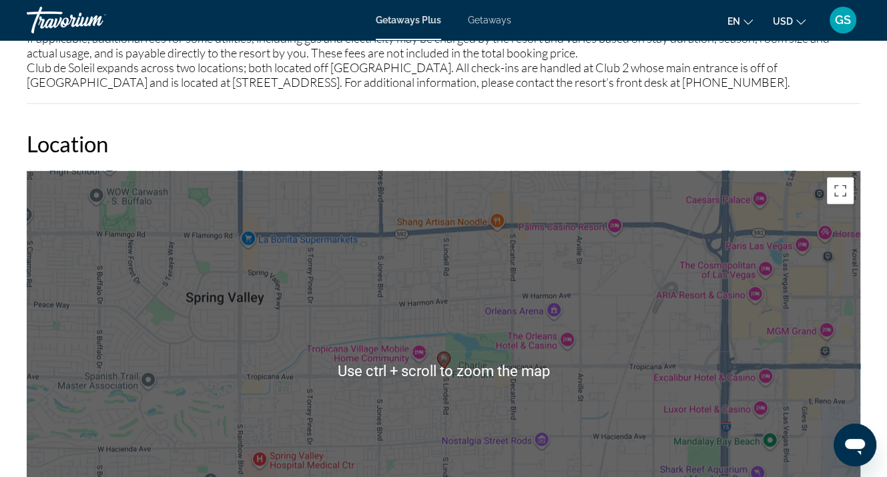
scroll to position [2070, 0]
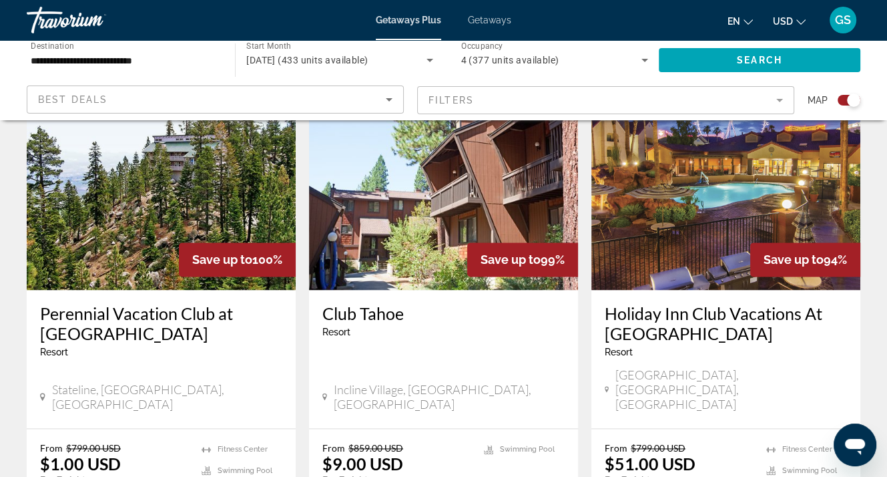
scroll to position [1536, 0]
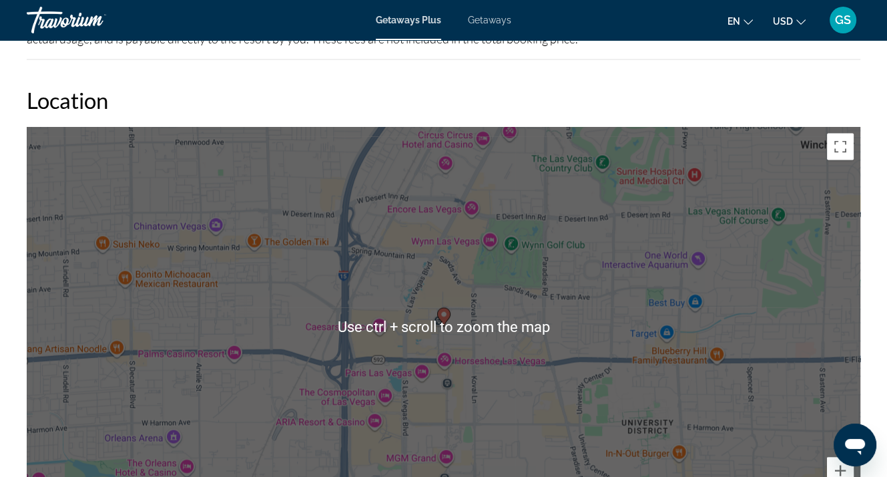
scroll to position [2337, 0]
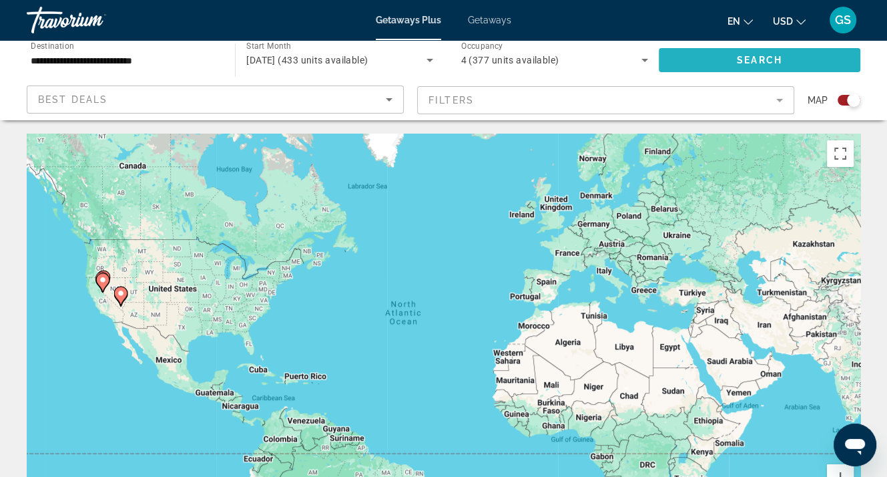
click at [735, 59] on span "Search widget" at bounding box center [760, 60] width 202 height 32
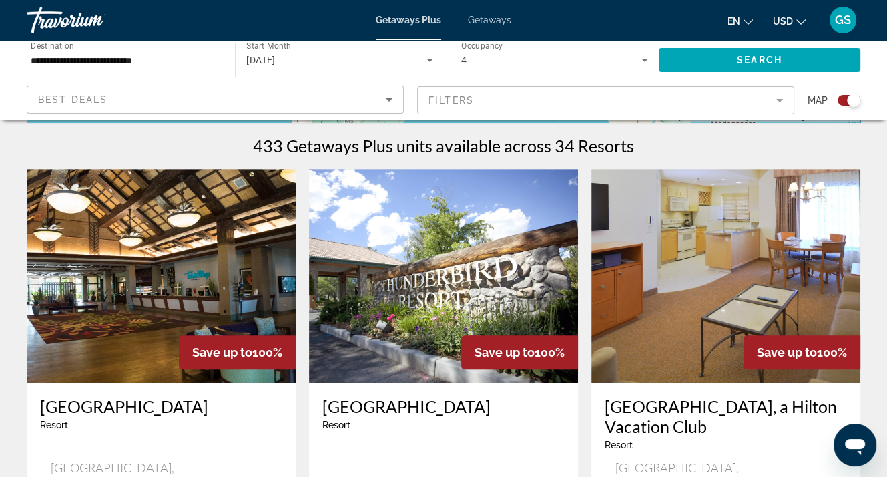
scroll to position [401, 0]
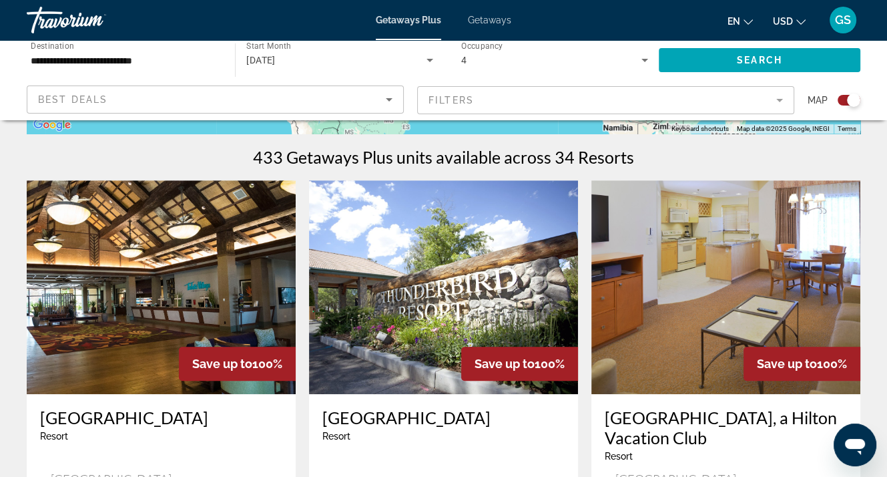
click at [644, 58] on icon "Search widget" at bounding box center [645, 60] width 16 height 16
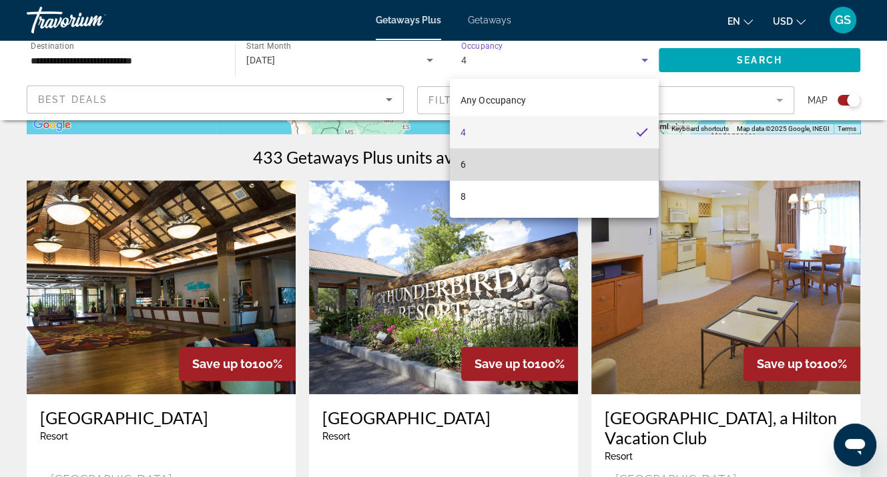
click at [583, 160] on mat-option "6" at bounding box center [554, 164] width 208 height 32
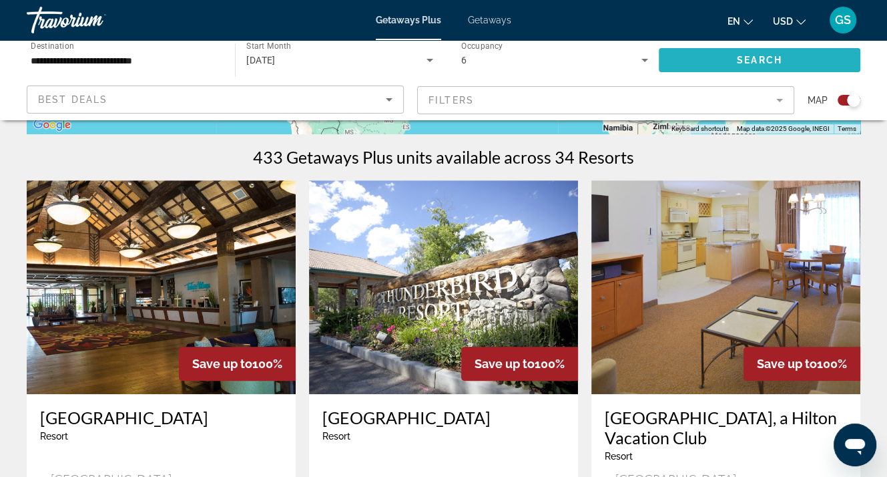
click at [748, 57] on span "Search" at bounding box center [759, 60] width 45 height 11
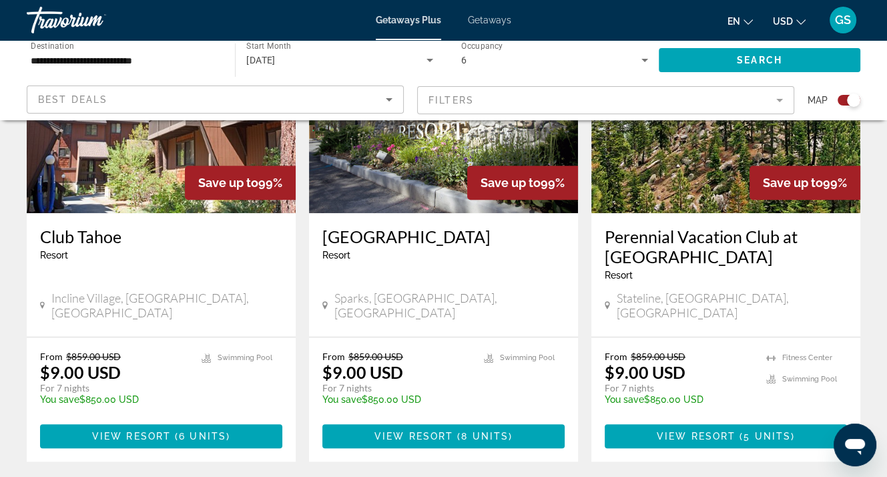
scroll to position [601, 0]
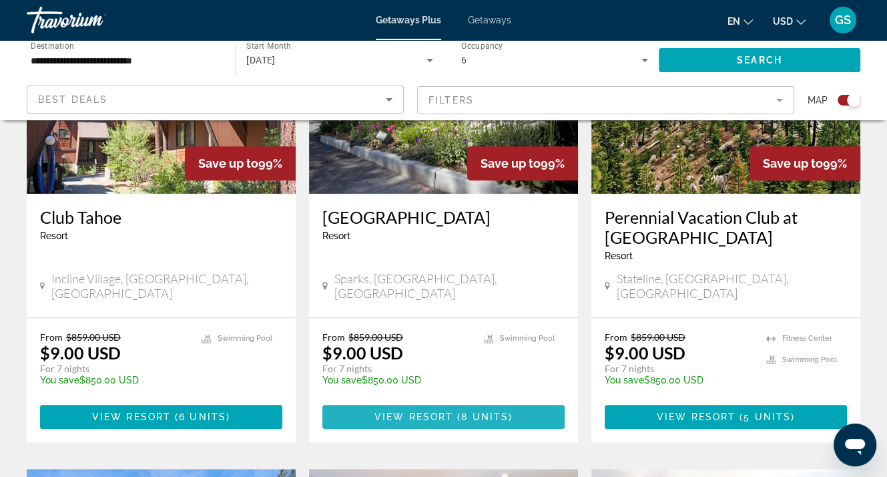
click at [418, 401] on span "Main content" at bounding box center [443, 417] width 242 height 32
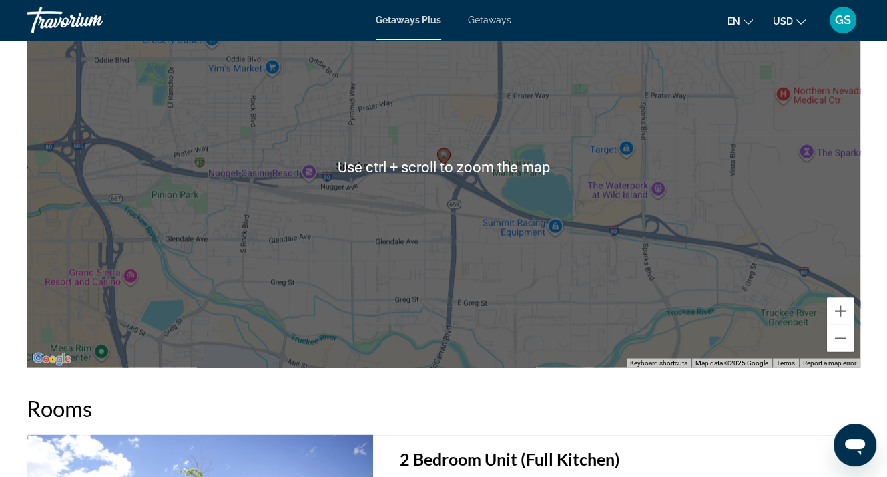
scroll to position [2020, 0]
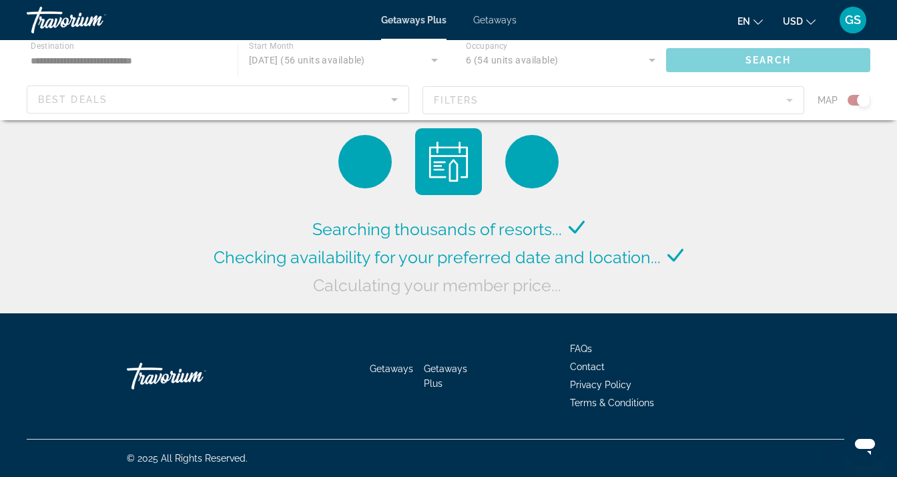
click at [748, 57] on div "Main content" at bounding box center [448, 80] width 897 height 80
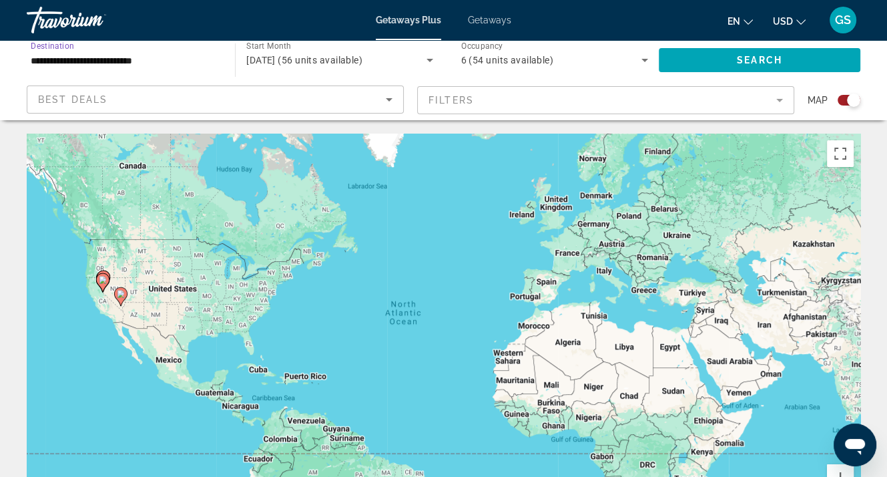
click at [85, 60] on input "**********" at bounding box center [124, 61] width 187 height 16
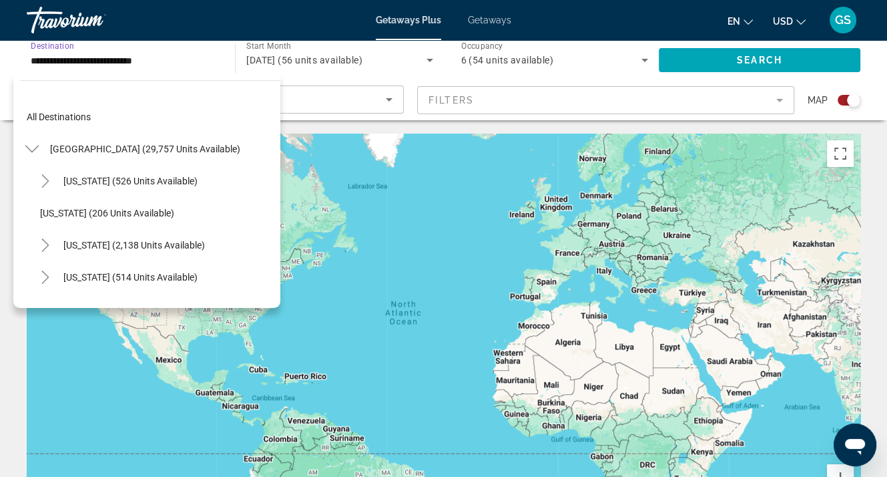
scroll to position [624, 0]
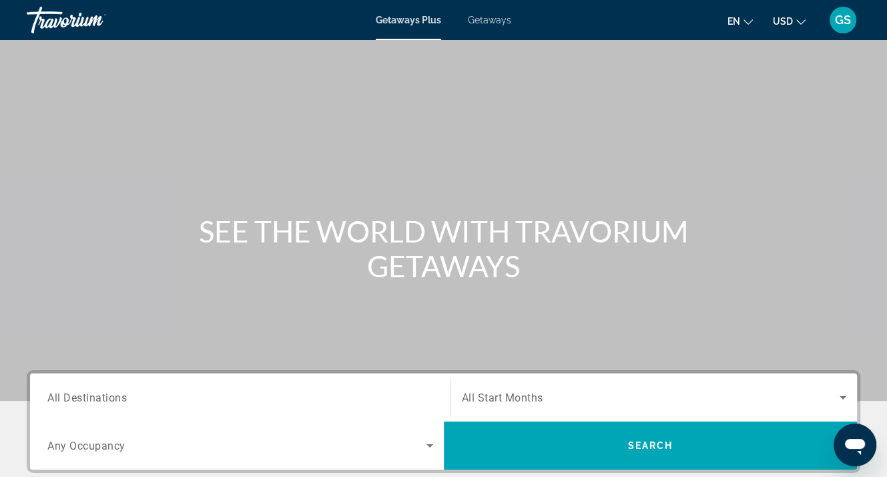
scroll to position [200, 0]
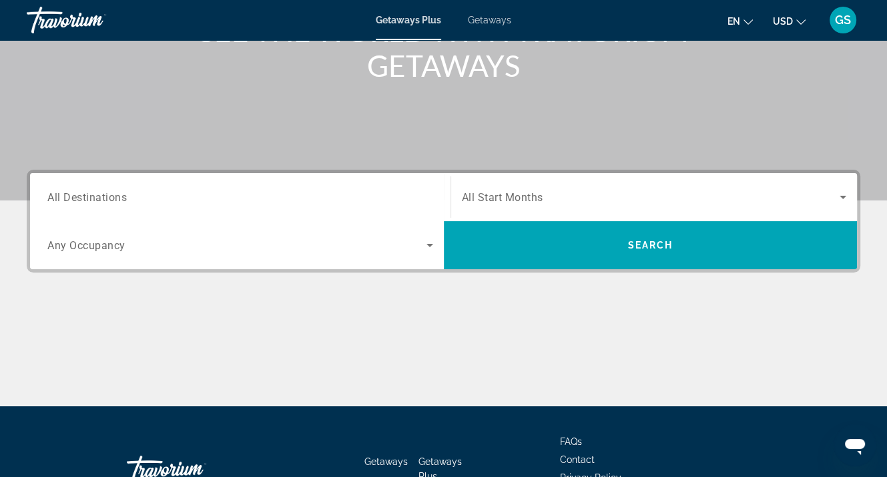
click at [85, 196] on span "All Destinations" at bounding box center [86, 196] width 79 height 13
click at [85, 196] on input "Destination All Destinations" at bounding box center [240, 198] width 386 height 16
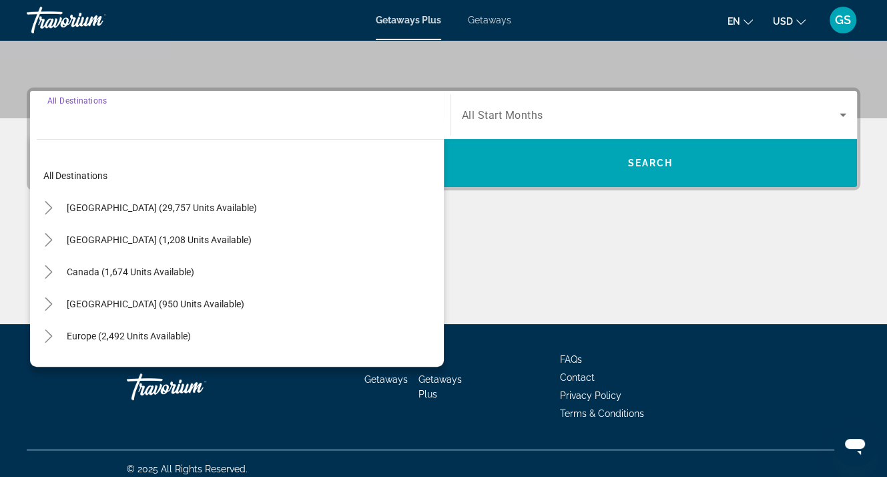
scroll to position [293, 0]
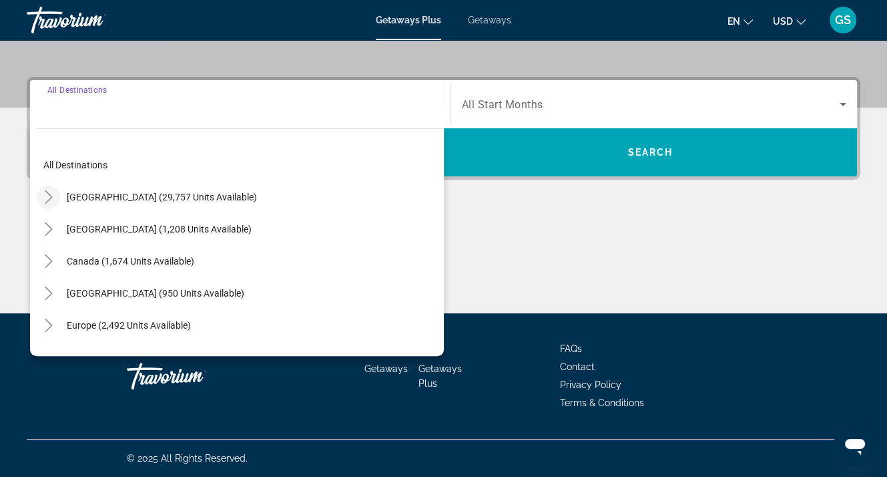
click at [49, 196] on icon "Toggle United States (29,757 units available)" at bounding box center [48, 196] width 13 height 13
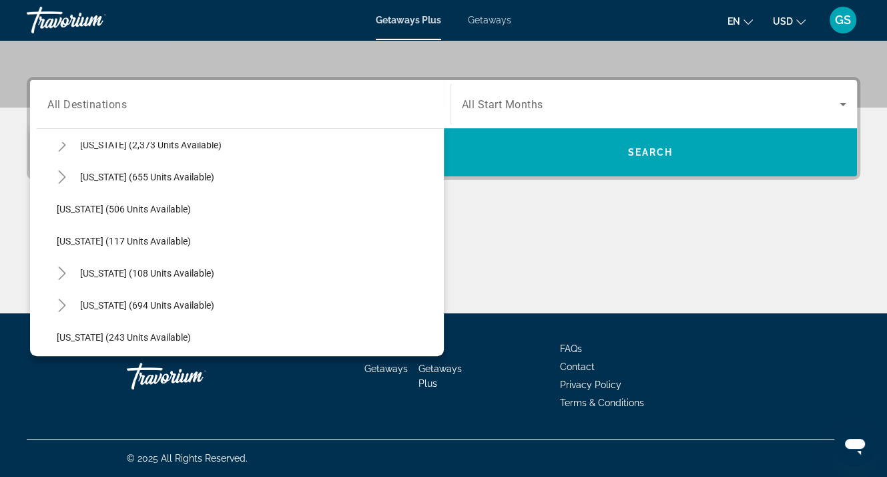
scroll to position [706, 0]
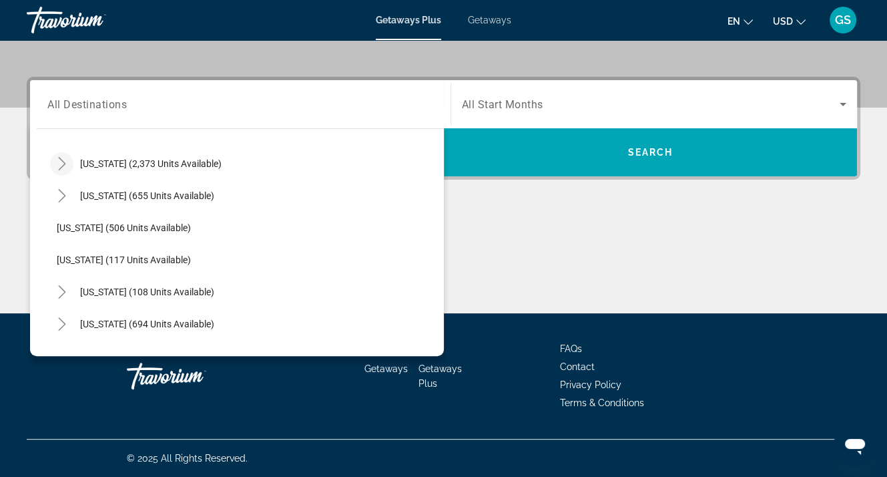
click at [61, 161] on icon "Toggle Nevada (2,373 units available)" at bounding box center [61, 163] width 13 height 13
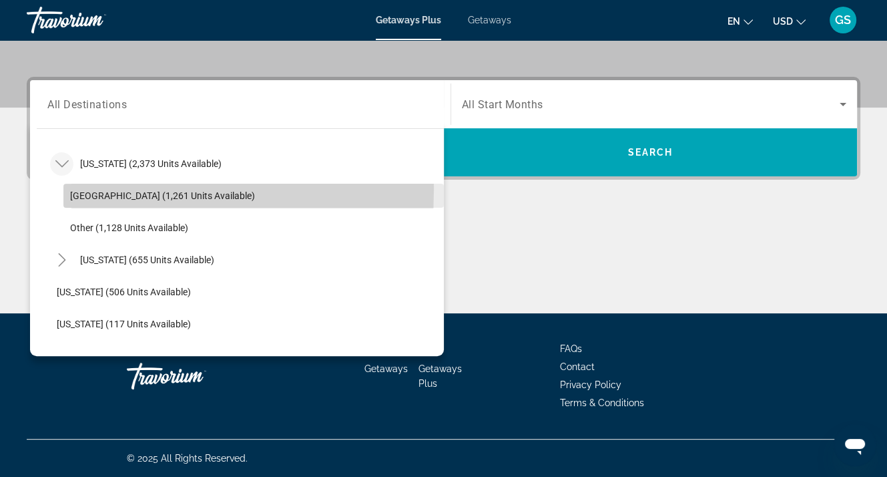
click at [83, 190] on span "Las Vegas (1,261 units available)" at bounding box center [162, 195] width 185 height 11
type input "**********"
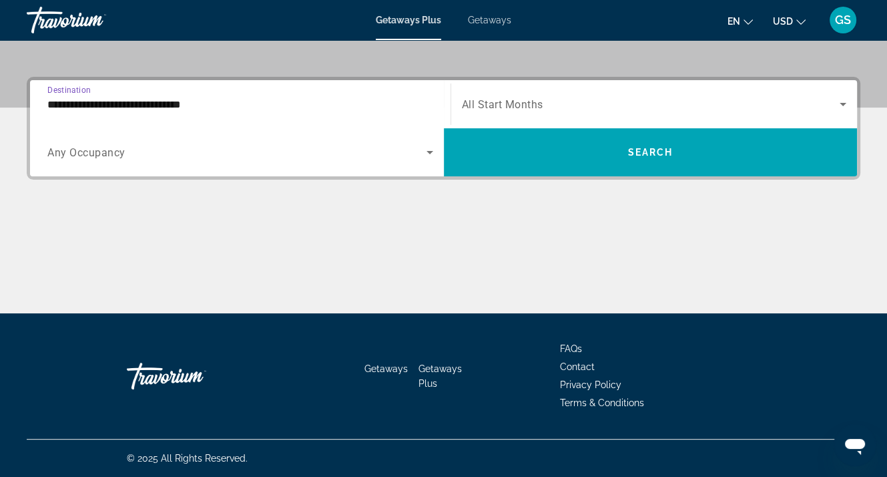
click at [429, 149] on icon "Search widget" at bounding box center [430, 152] width 16 height 16
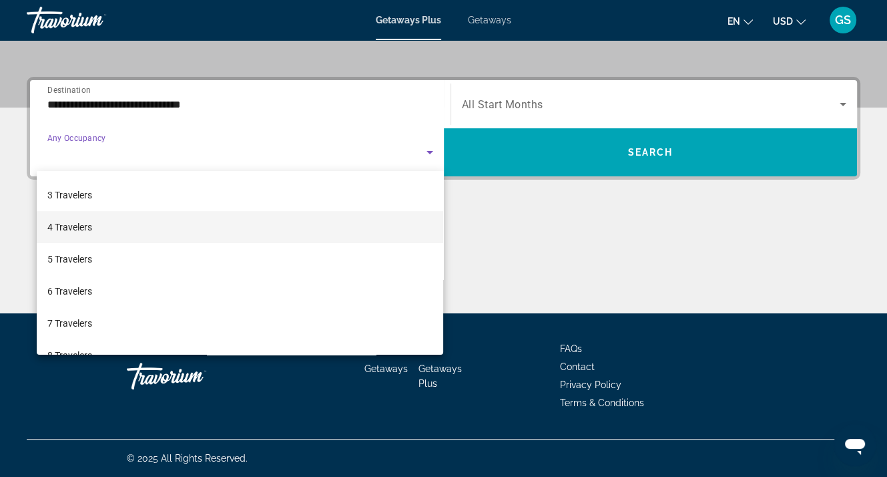
scroll to position [134, 0]
click at [254, 224] on mat-option "6 Travelers" at bounding box center [240, 219] width 407 height 32
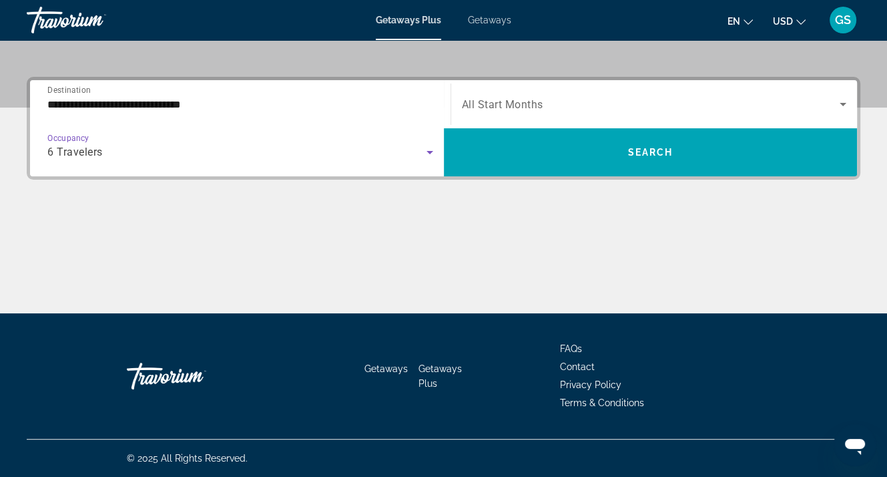
click at [839, 97] on icon "Search widget" at bounding box center [843, 104] width 16 height 16
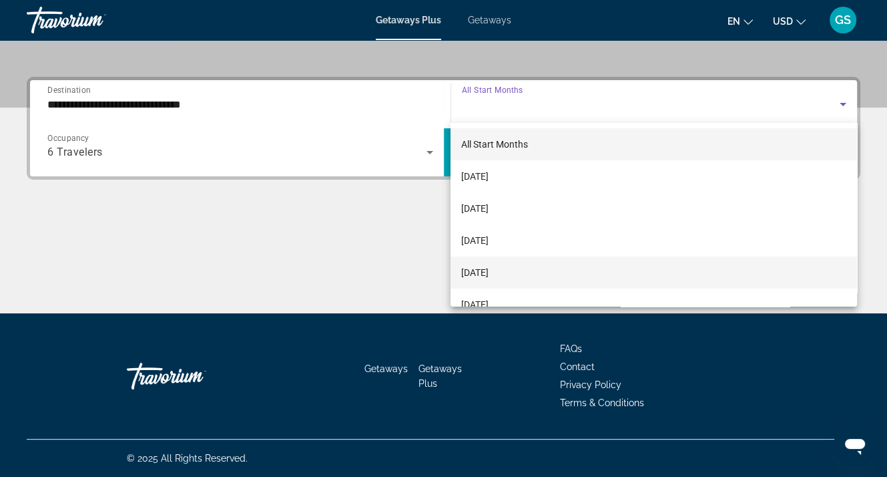
click at [489, 272] on span "[DATE]" at bounding box center [474, 272] width 27 height 16
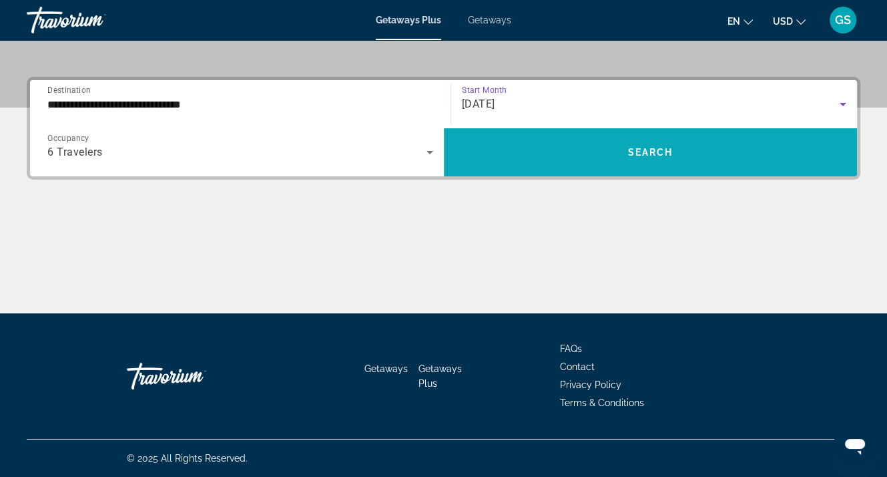
click at [655, 156] on span "Search" at bounding box center [650, 152] width 45 height 11
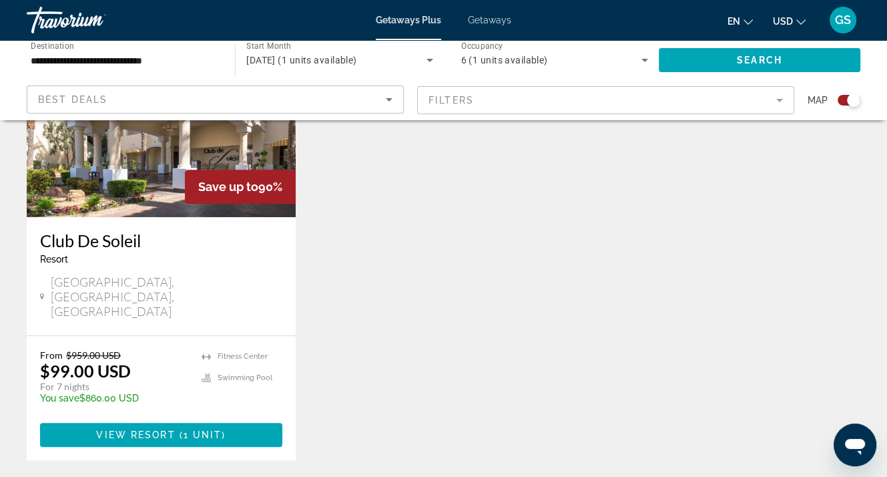
scroll to position [601, 0]
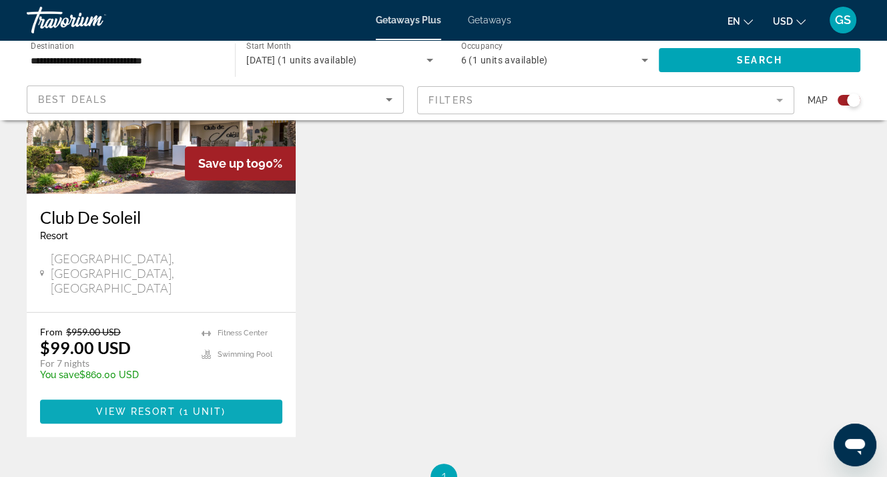
click at [170, 395] on span "Main content" at bounding box center [161, 411] width 242 height 32
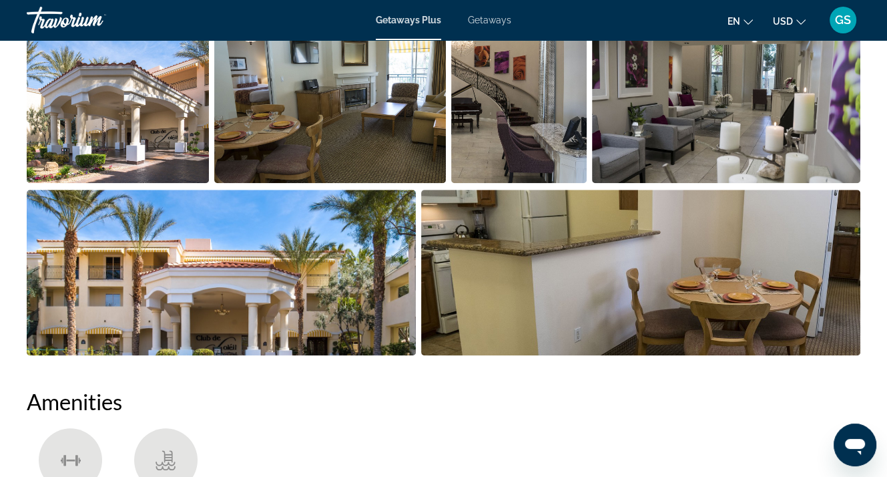
scroll to position [935, 0]
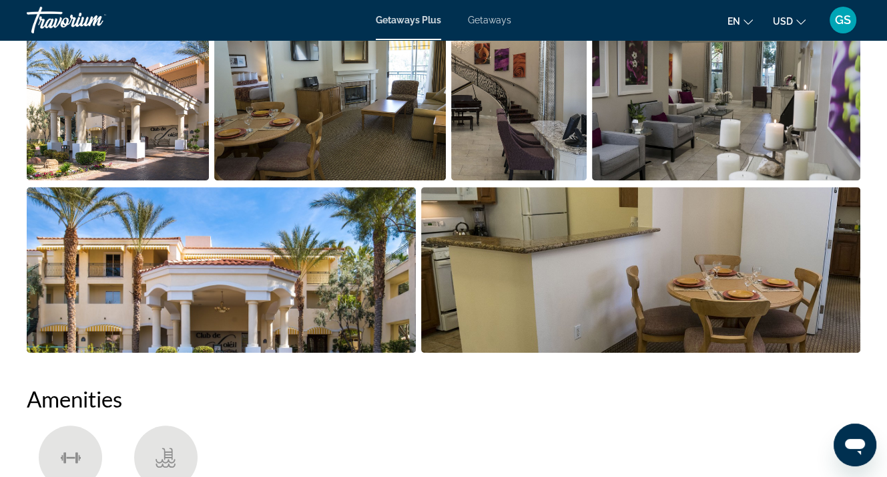
click at [559, 268] on img "Open full-screen image slider" at bounding box center [640, 270] width 439 height 166
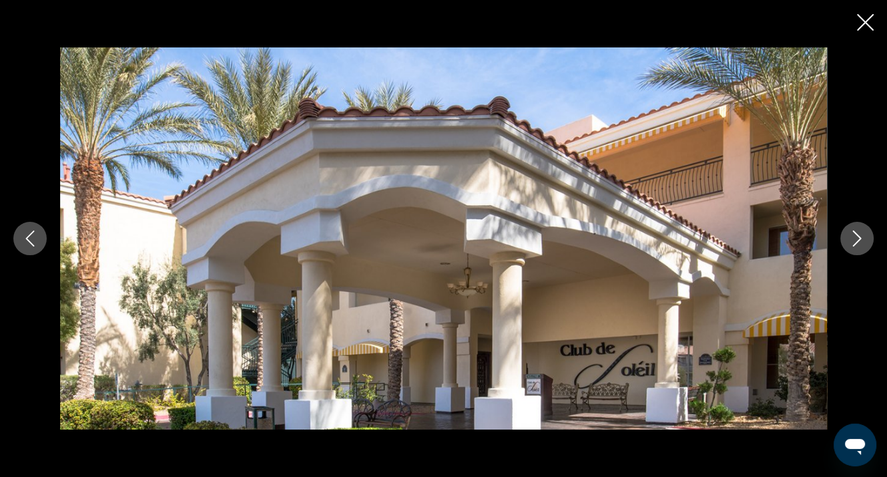
scroll to position [1135, 0]
click at [851, 241] on icon "Next image" at bounding box center [857, 238] width 16 height 16
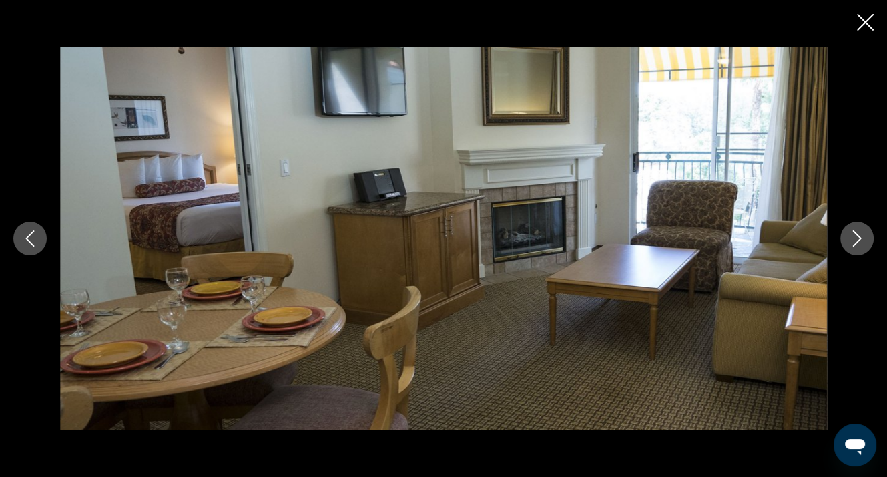
click at [851, 238] on icon "Next image" at bounding box center [857, 238] width 16 height 16
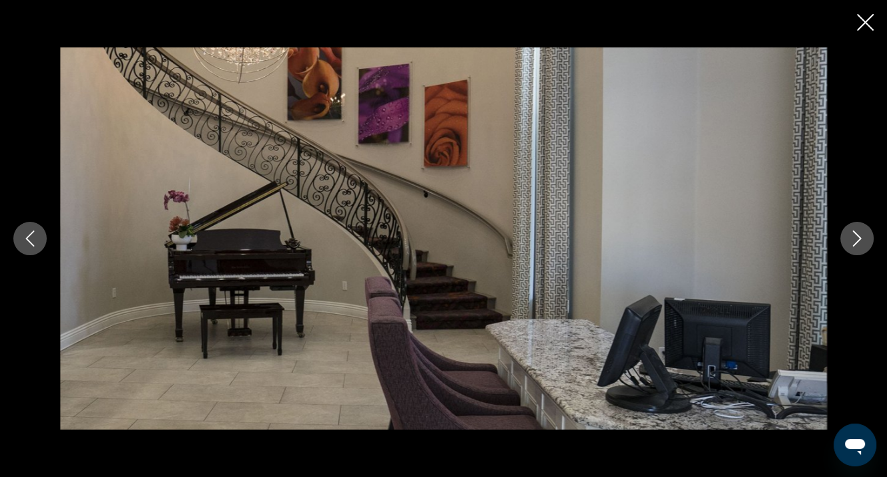
click at [851, 240] on icon "Next image" at bounding box center [857, 238] width 16 height 16
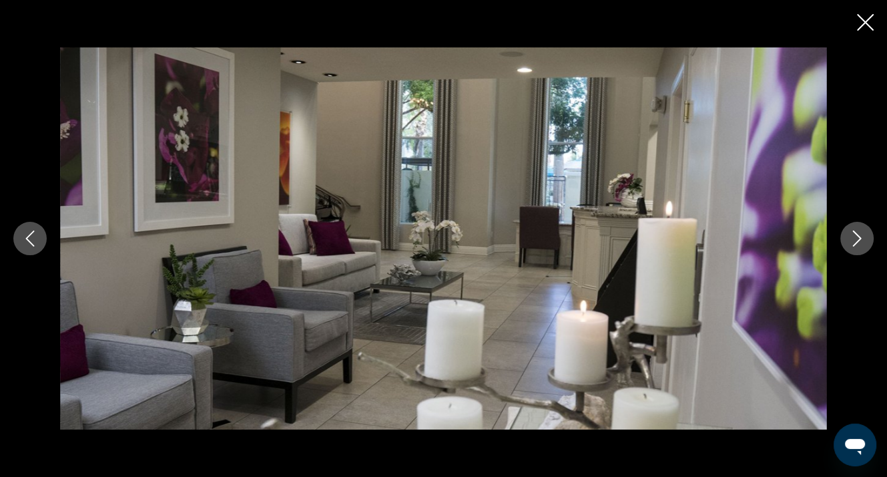
click at [850, 240] on icon "Next image" at bounding box center [857, 238] width 16 height 16
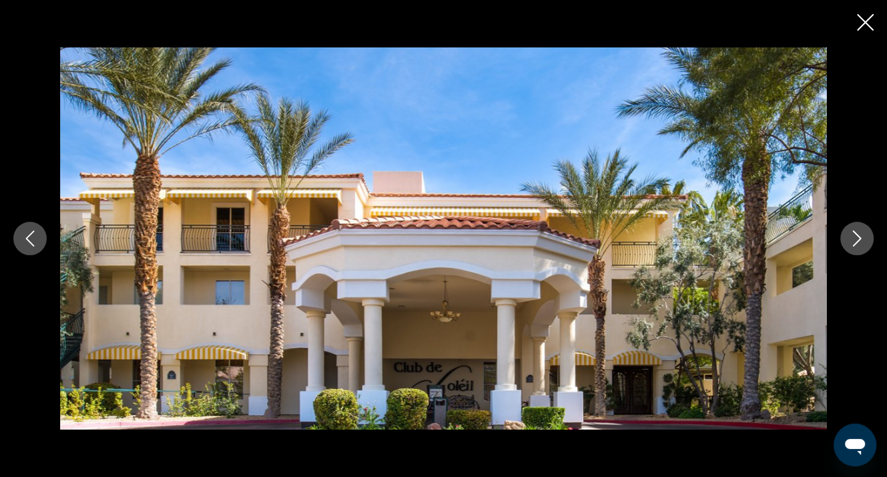
click at [864, 25] on icon "Close slideshow" at bounding box center [865, 22] width 17 height 17
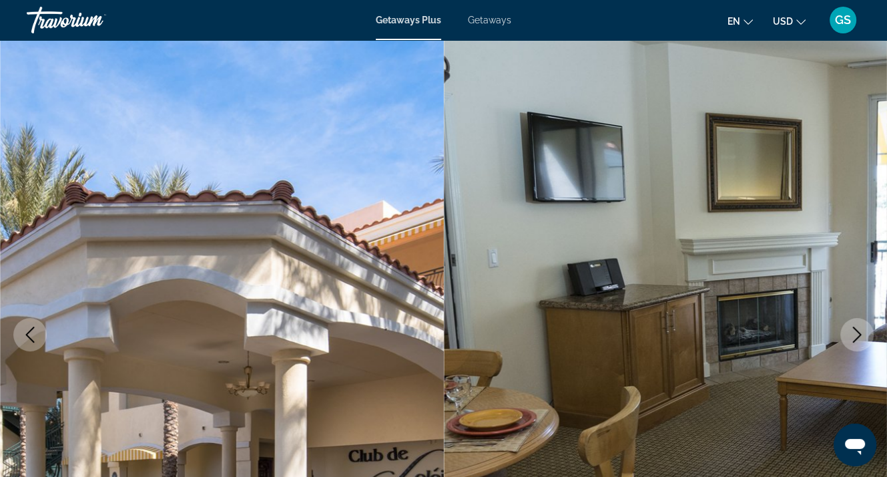
scroll to position [0, 0]
